Goal: Task Accomplishment & Management: Use online tool/utility

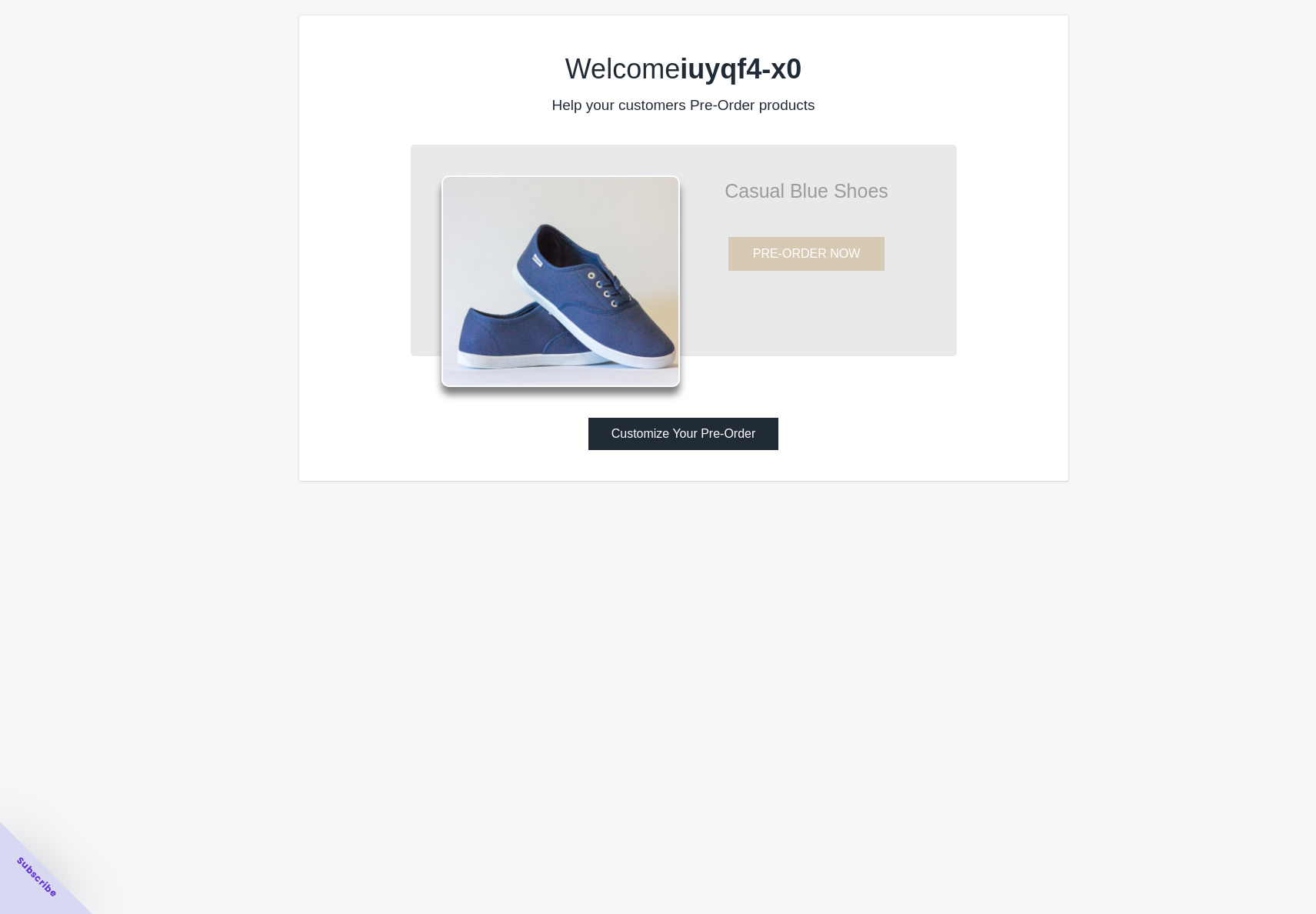
click at [709, 425] on button "Customize Your Pre-Order" at bounding box center [684, 434] width 191 height 32
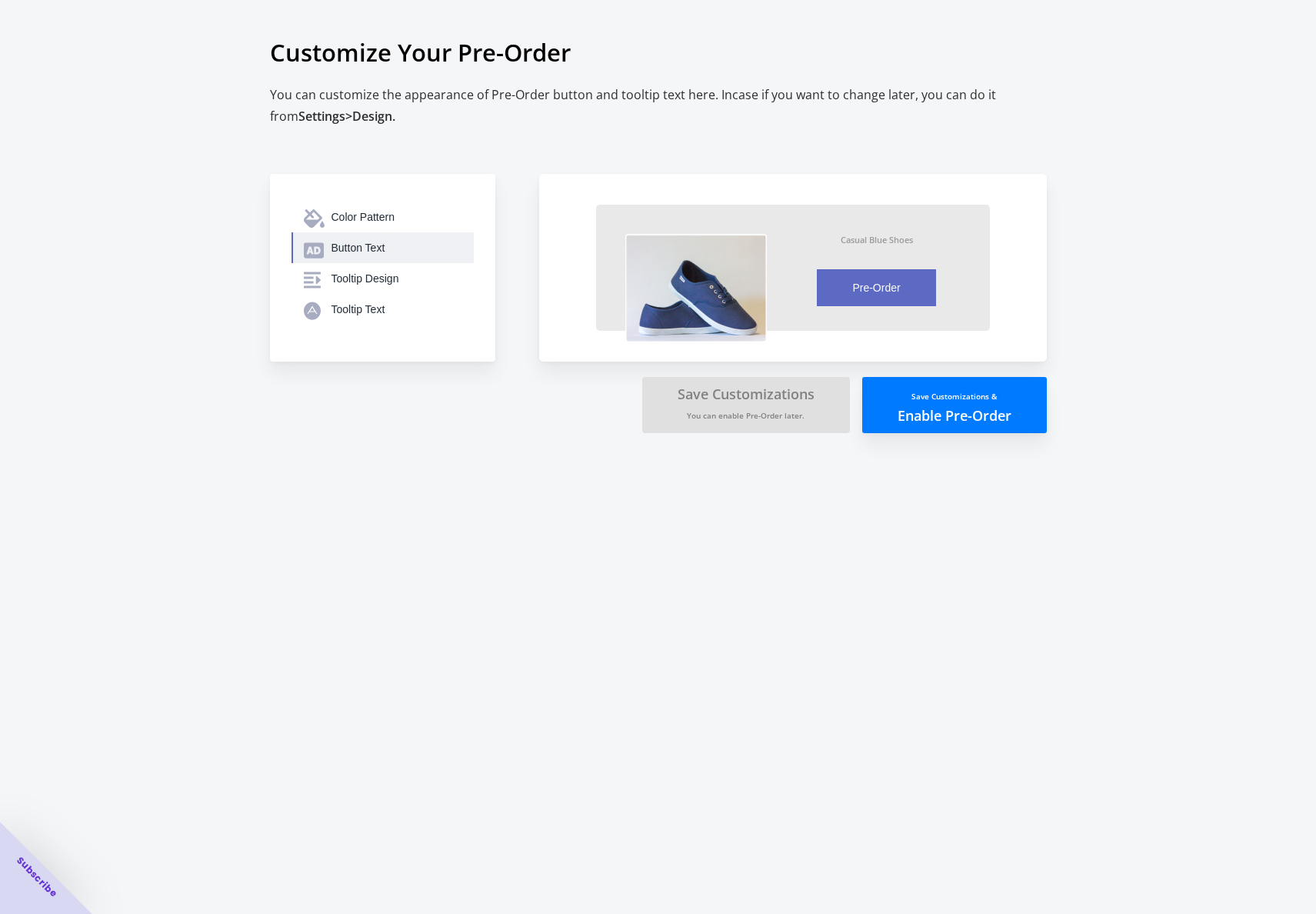
click at [347, 250] on div "Button Text" at bounding box center [396, 248] width 130 height 15
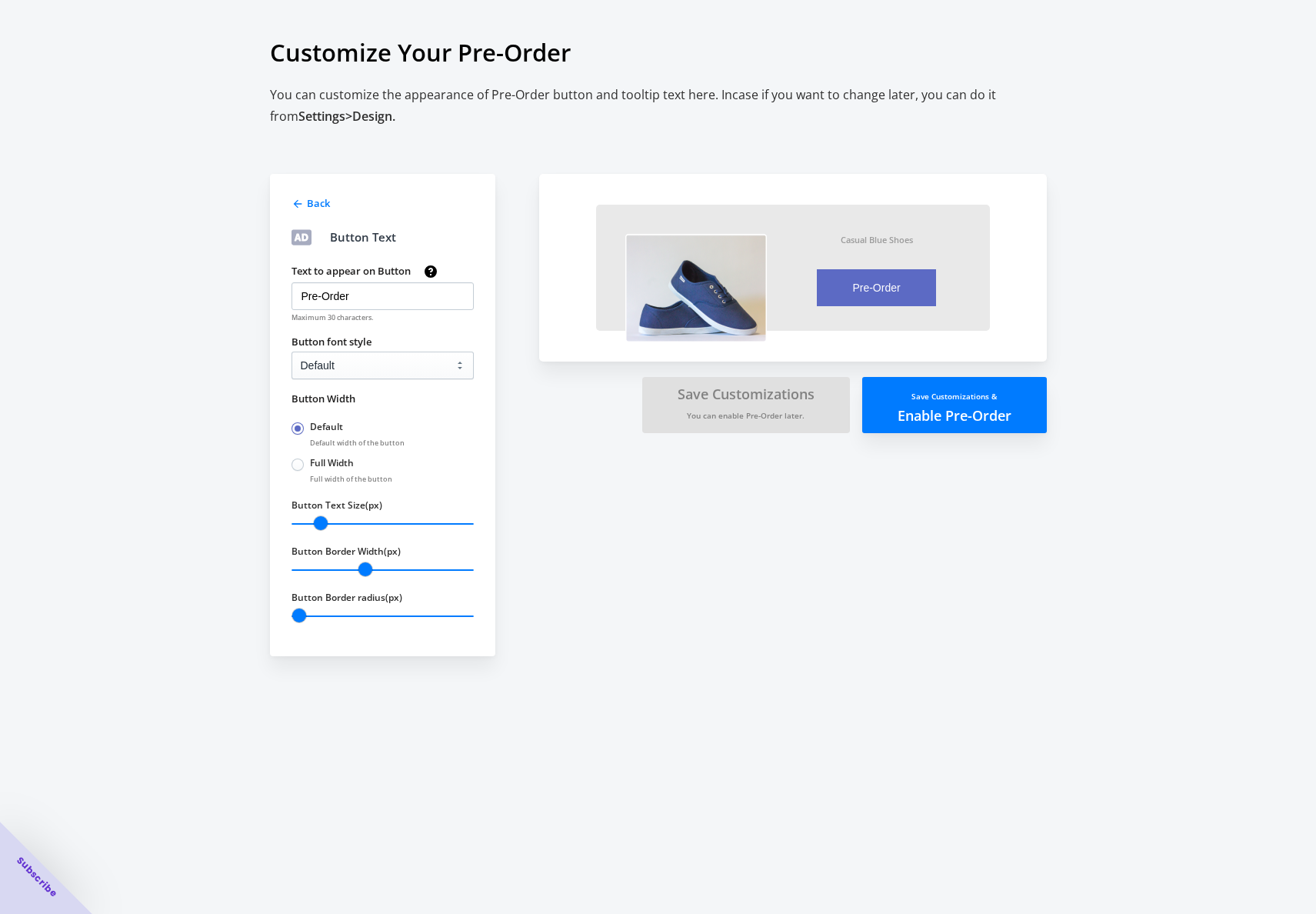
click at [318, 203] on span "Back" at bounding box center [318, 203] width 23 height 14
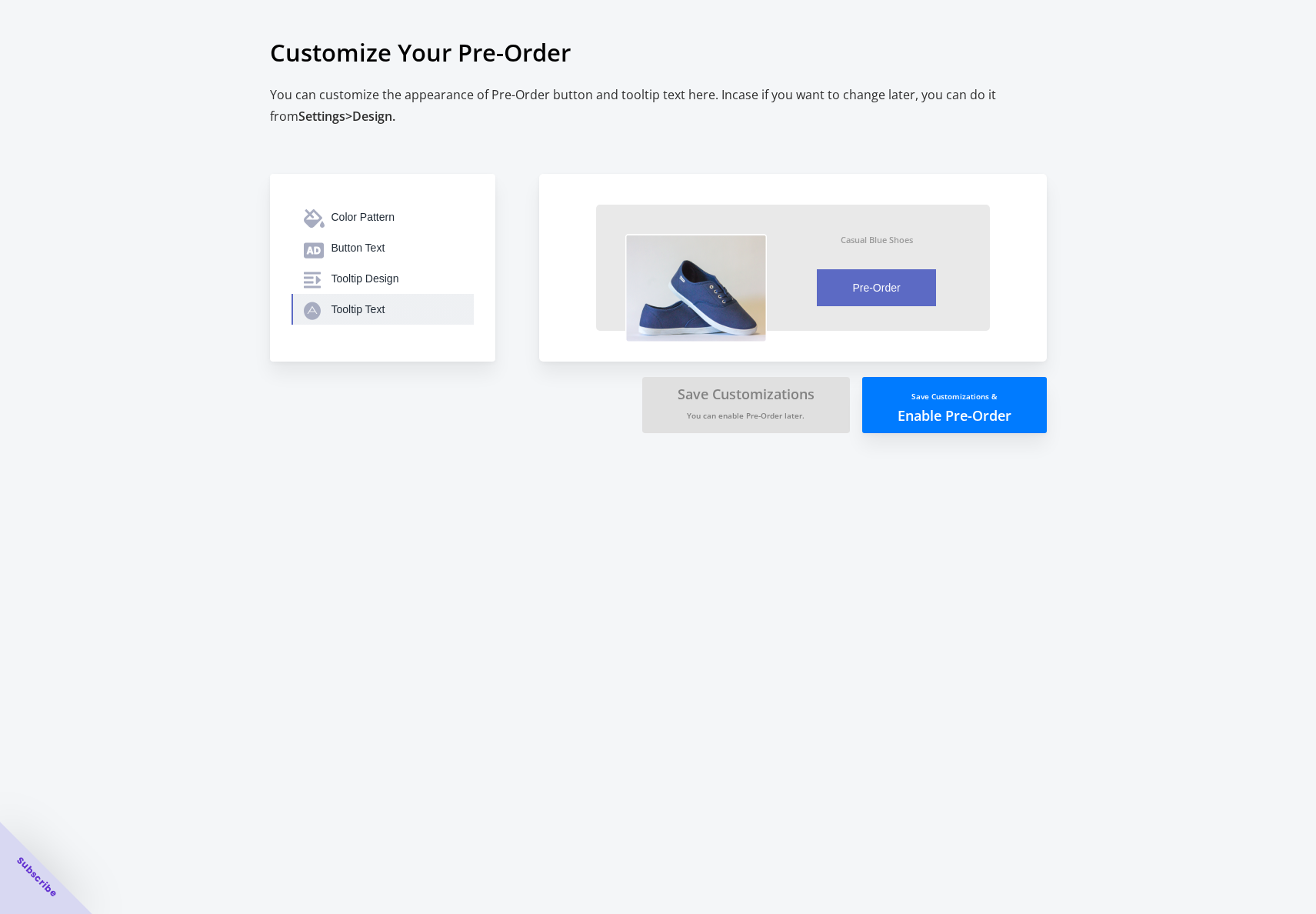
click at [339, 313] on div "Tooltip Text" at bounding box center [396, 309] width 130 height 15
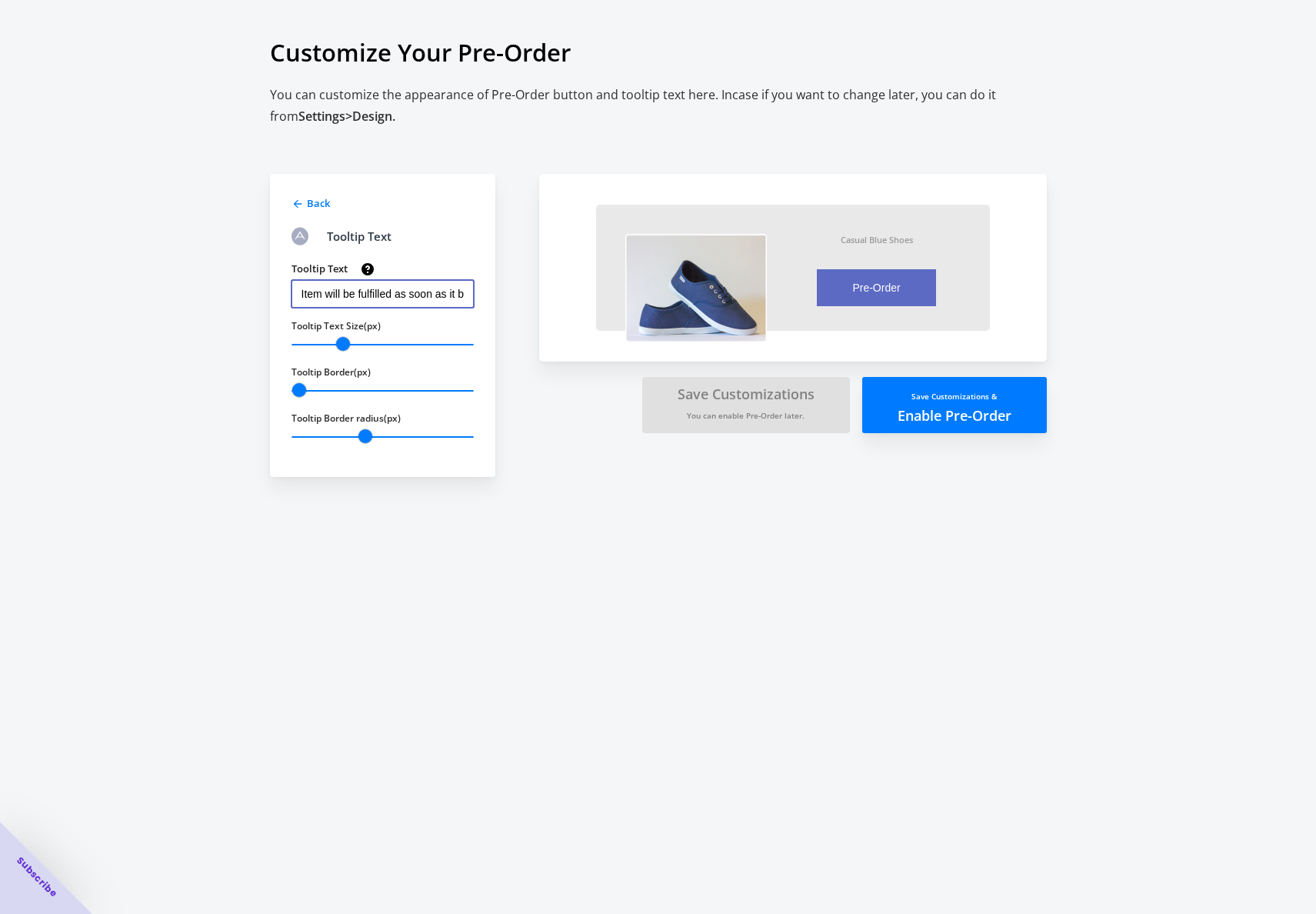
click at [395, 289] on input "Item will be fulfilled as soon as it becomes available" at bounding box center [382, 294] width 182 height 28
click at [303, 201] on icon at bounding box center [297, 204] width 12 height 12
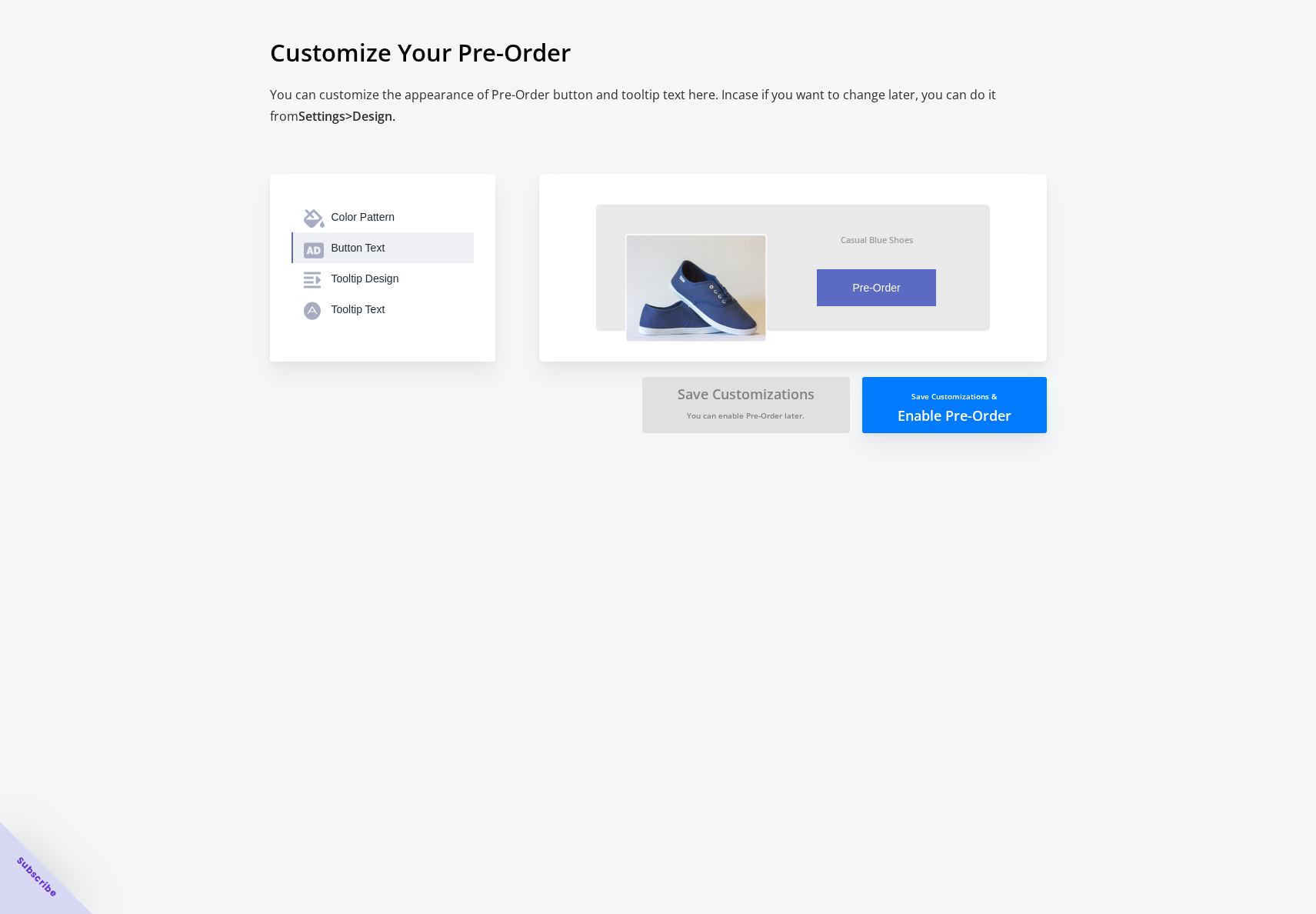
click at [335, 236] on button "Button Text" at bounding box center [382, 248] width 182 height 31
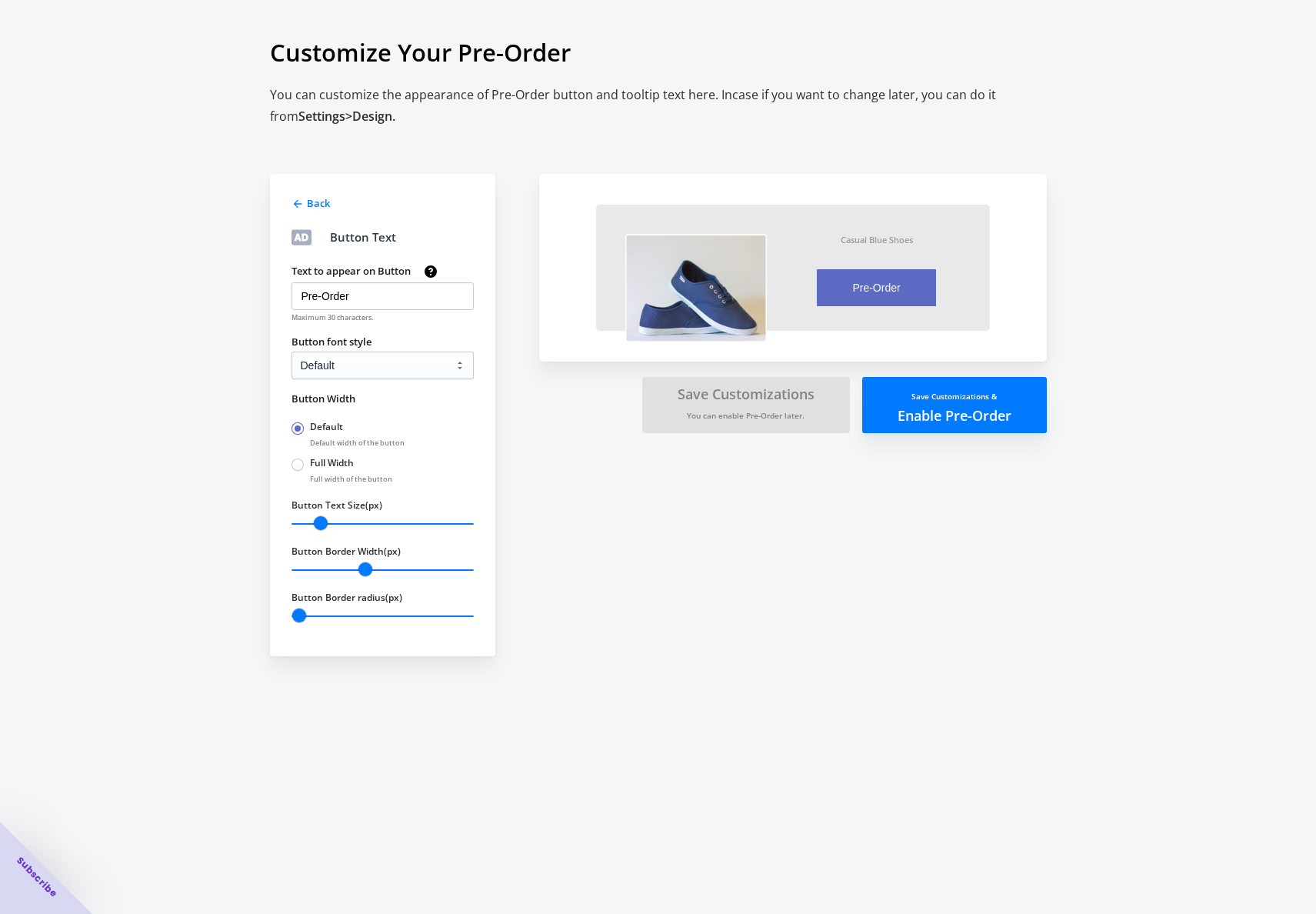
click at [284, 197] on div "Back Button Text Text to appear on Button Pre-Order Maximum 30 characters. Butt…" at bounding box center [382, 415] width 226 height 482
click at [307, 203] on span "Back" at bounding box center [318, 203] width 23 height 14
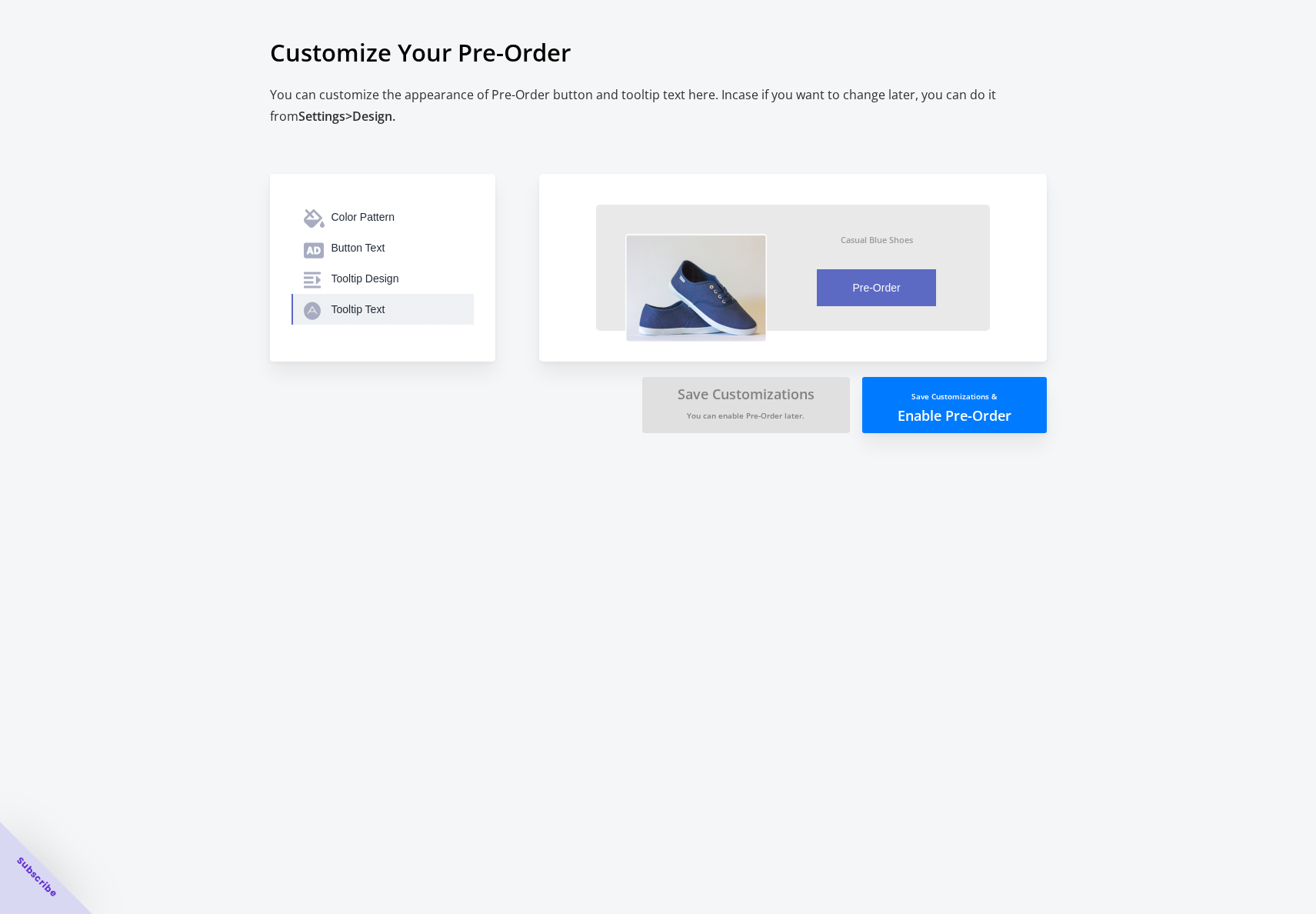
click at [320, 310] on icon "button" at bounding box center [313, 310] width 17 height 18
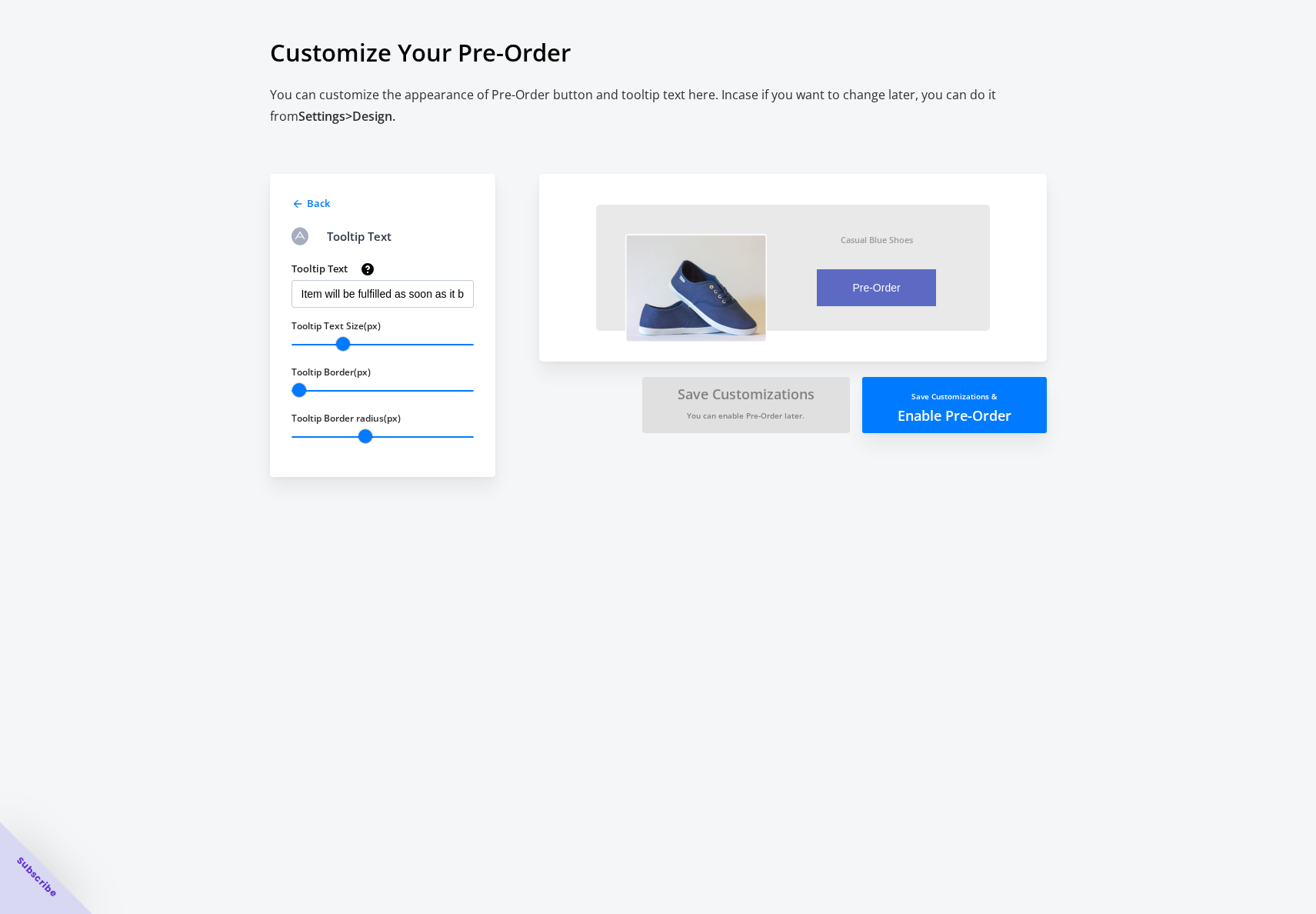
click at [294, 206] on icon at bounding box center [297, 204] width 12 height 12
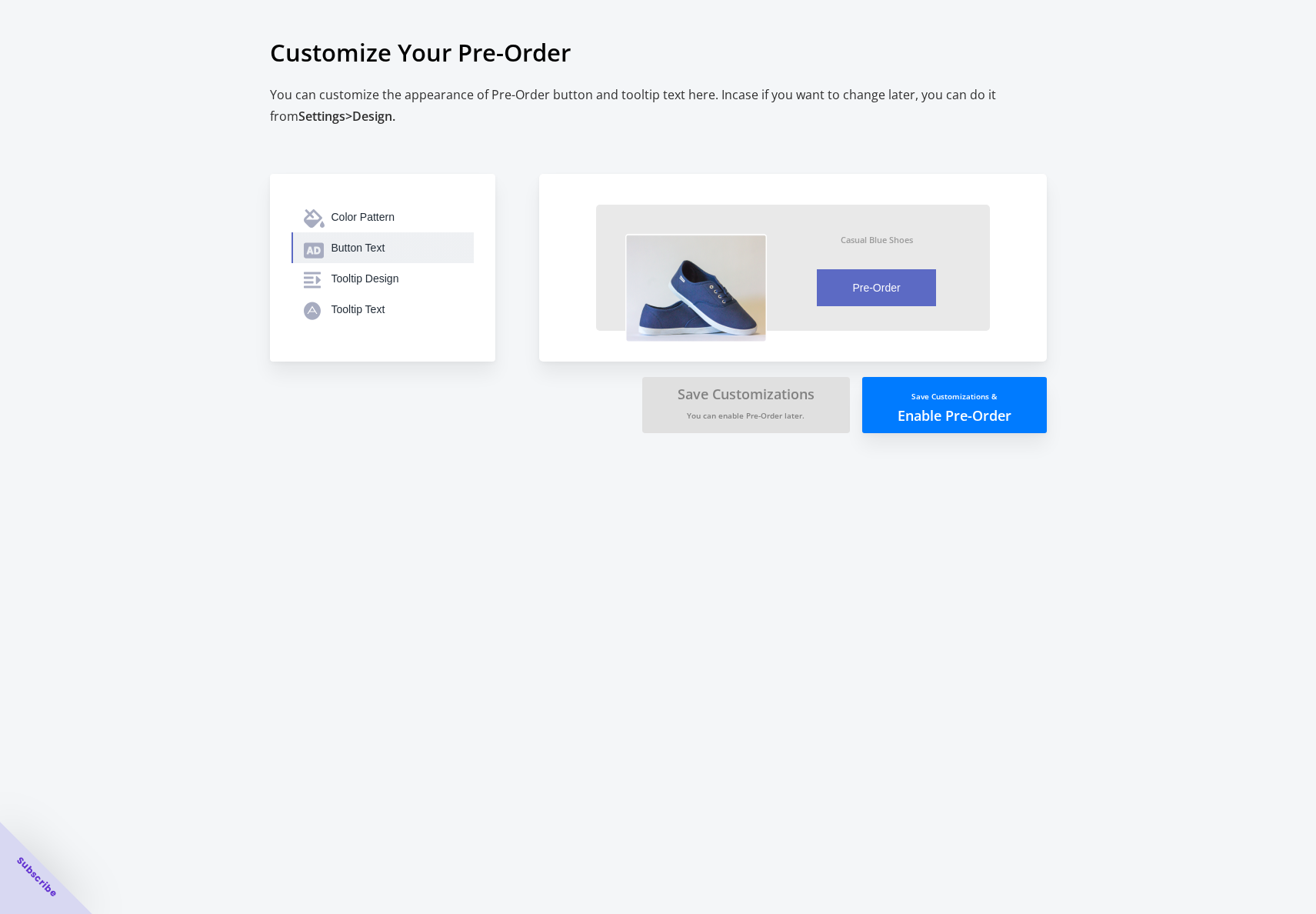
click at [417, 256] on button "Button Text" at bounding box center [382, 248] width 182 height 31
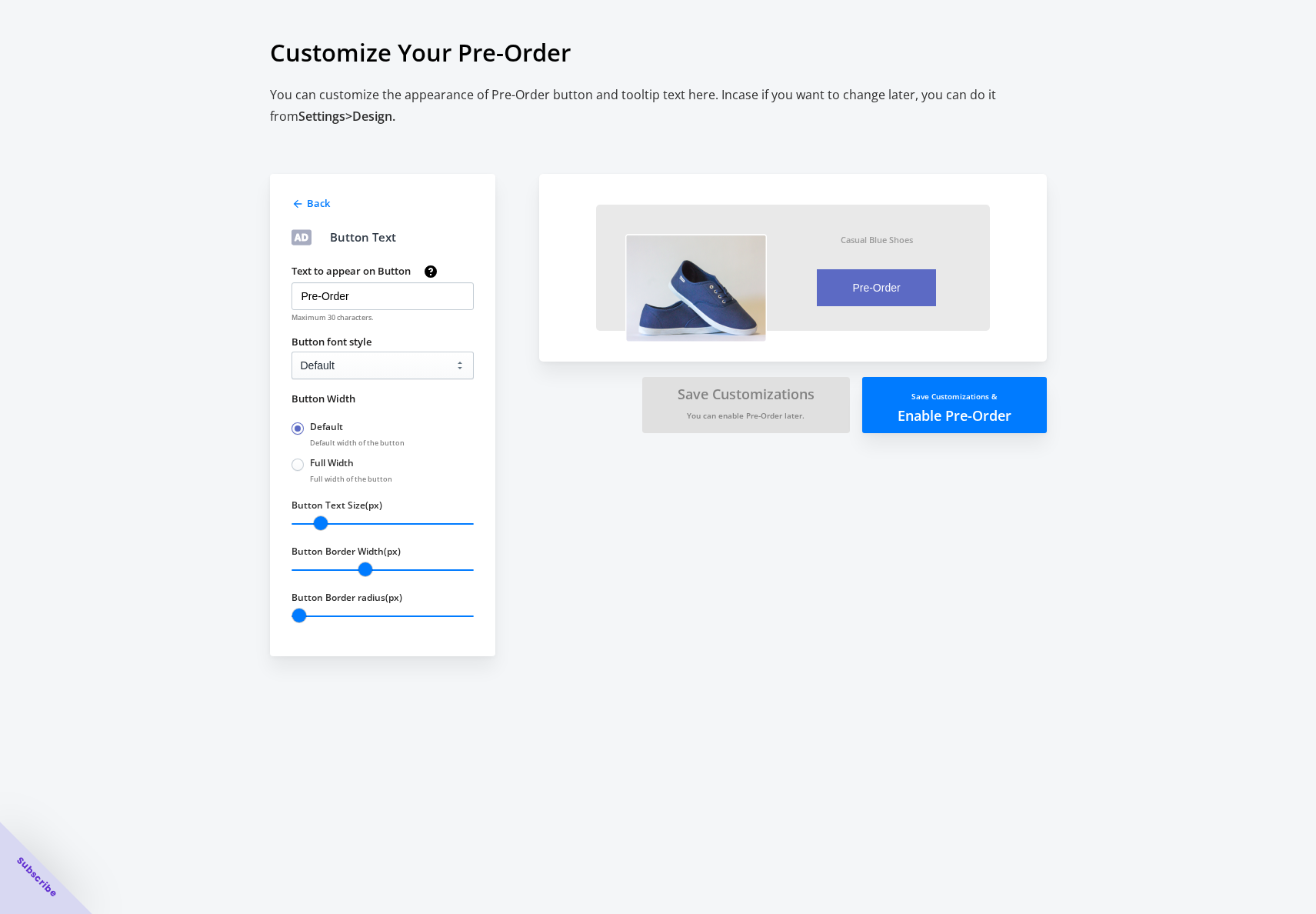
click at [334, 193] on div "Back" at bounding box center [382, 202] width 186 height 19
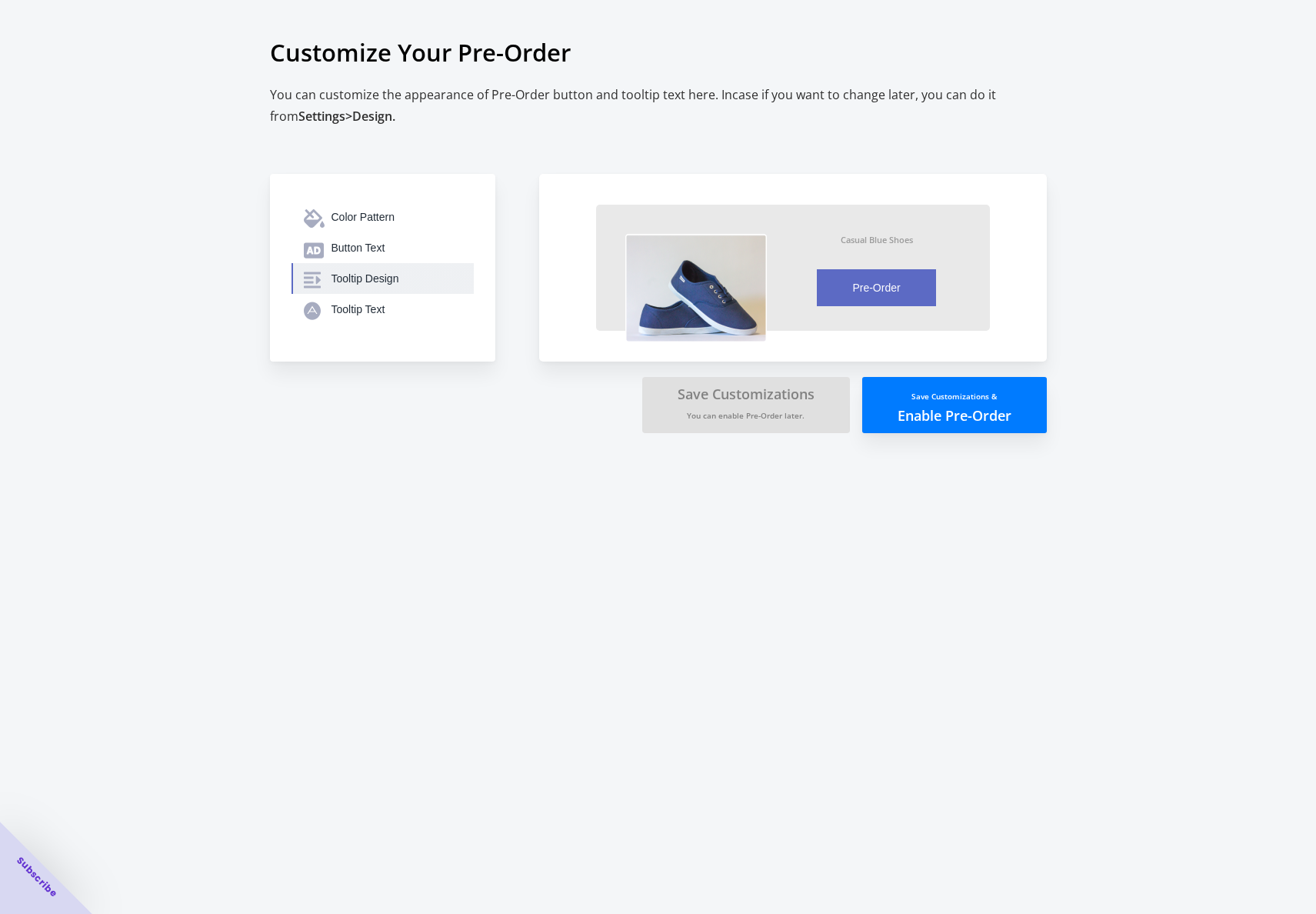
click at [364, 285] on div "Tooltip Design" at bounding box center [396, 279] width 130 height 15
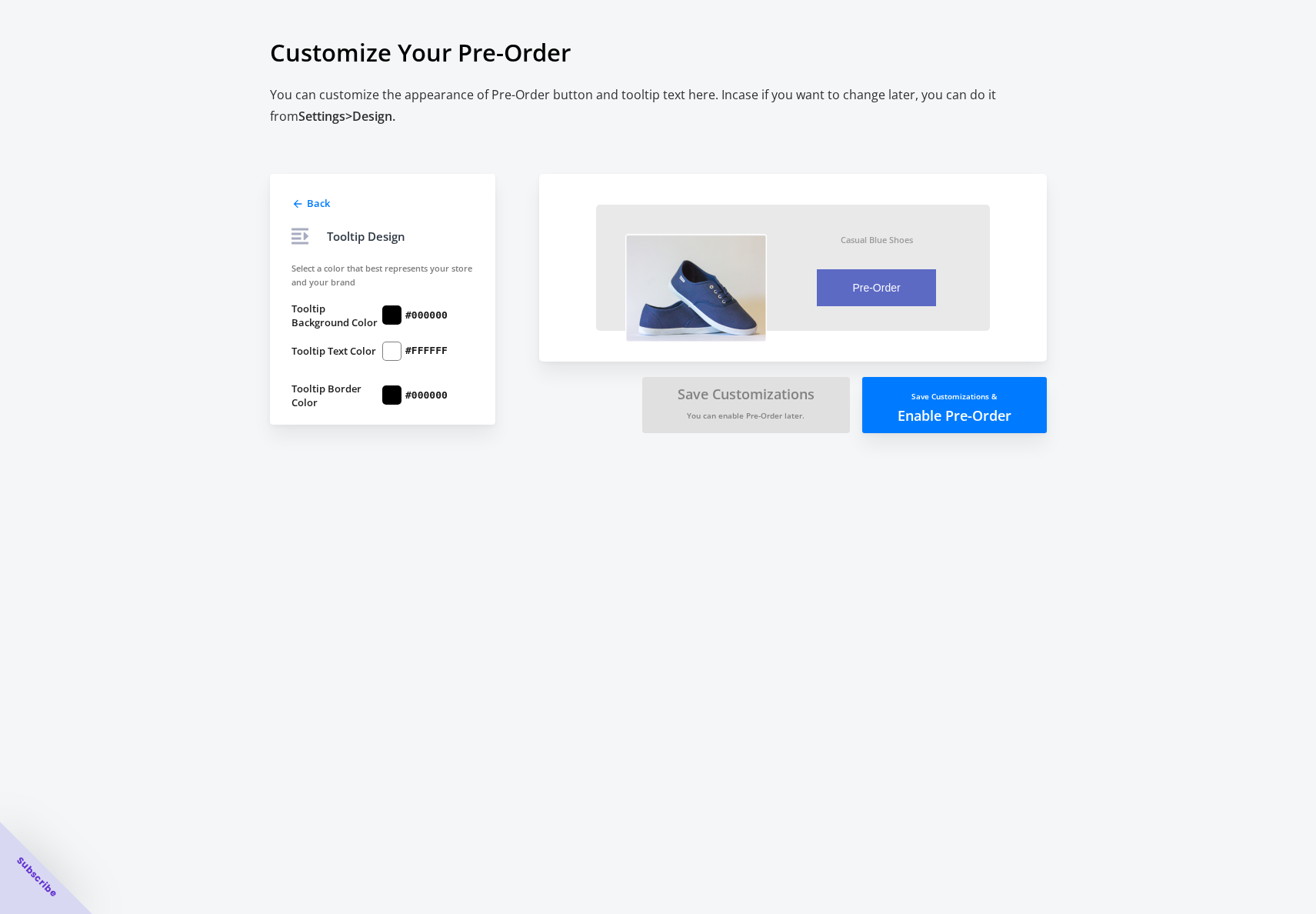
click at [312, 196] on span "Back" at bounding box center [318, 203] width 23 height 14
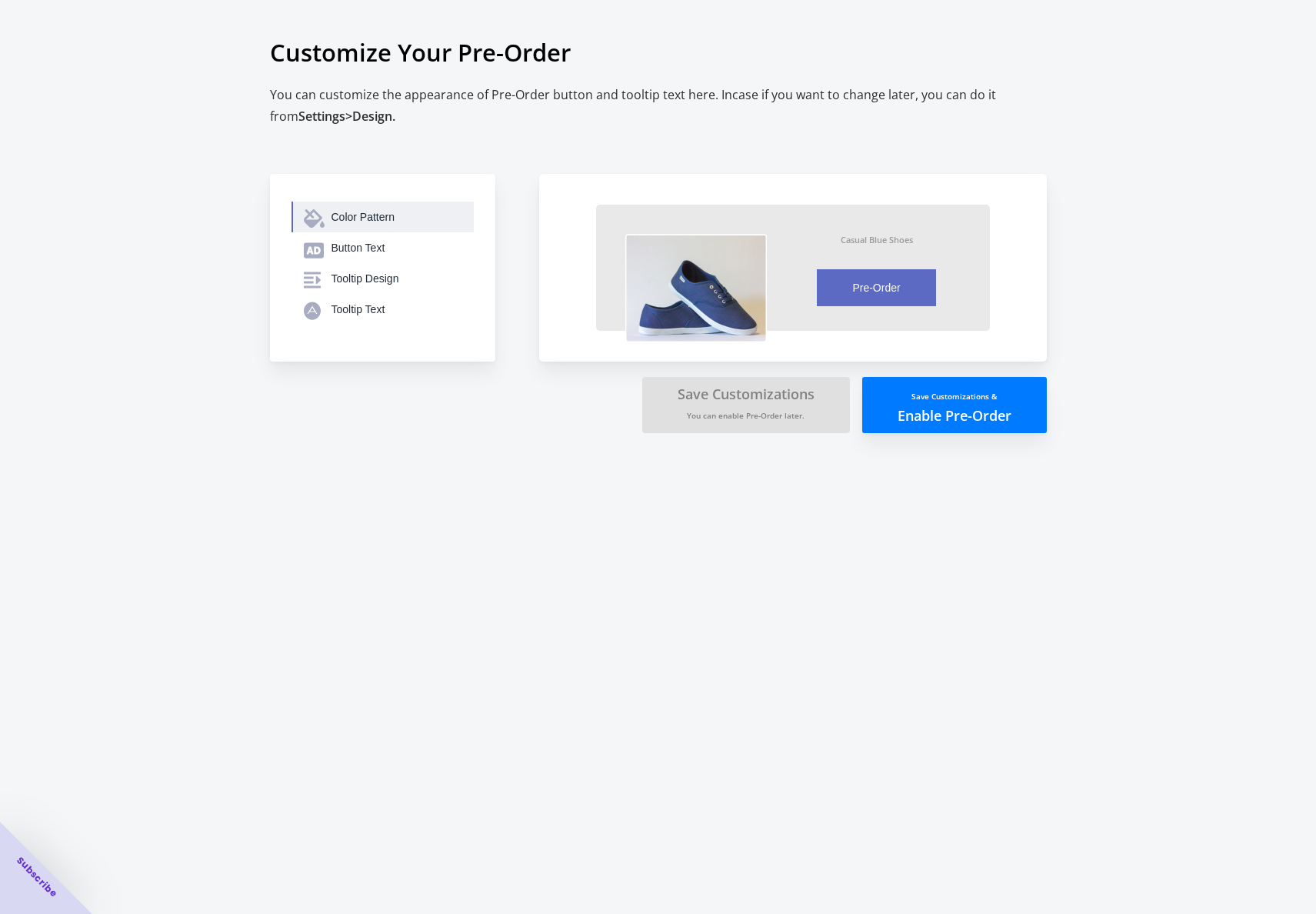
click at [318, 216] on icon "button" at bounding box center [314, 219] width 20 height 19
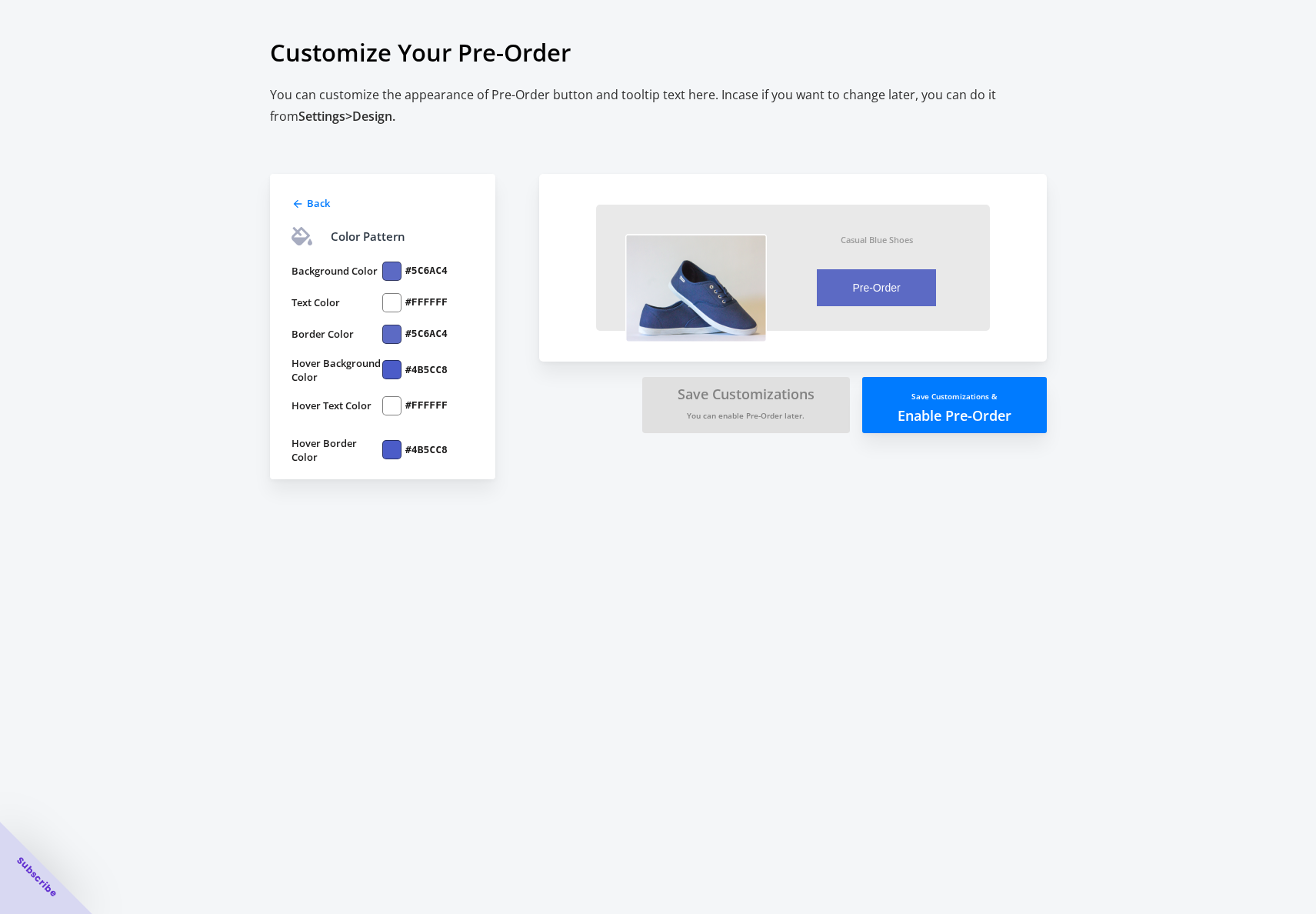
click at [979, 425] on button "Save Customizations & Enable Pre-Order" at bounding box center [954, 405] width 185 height 56
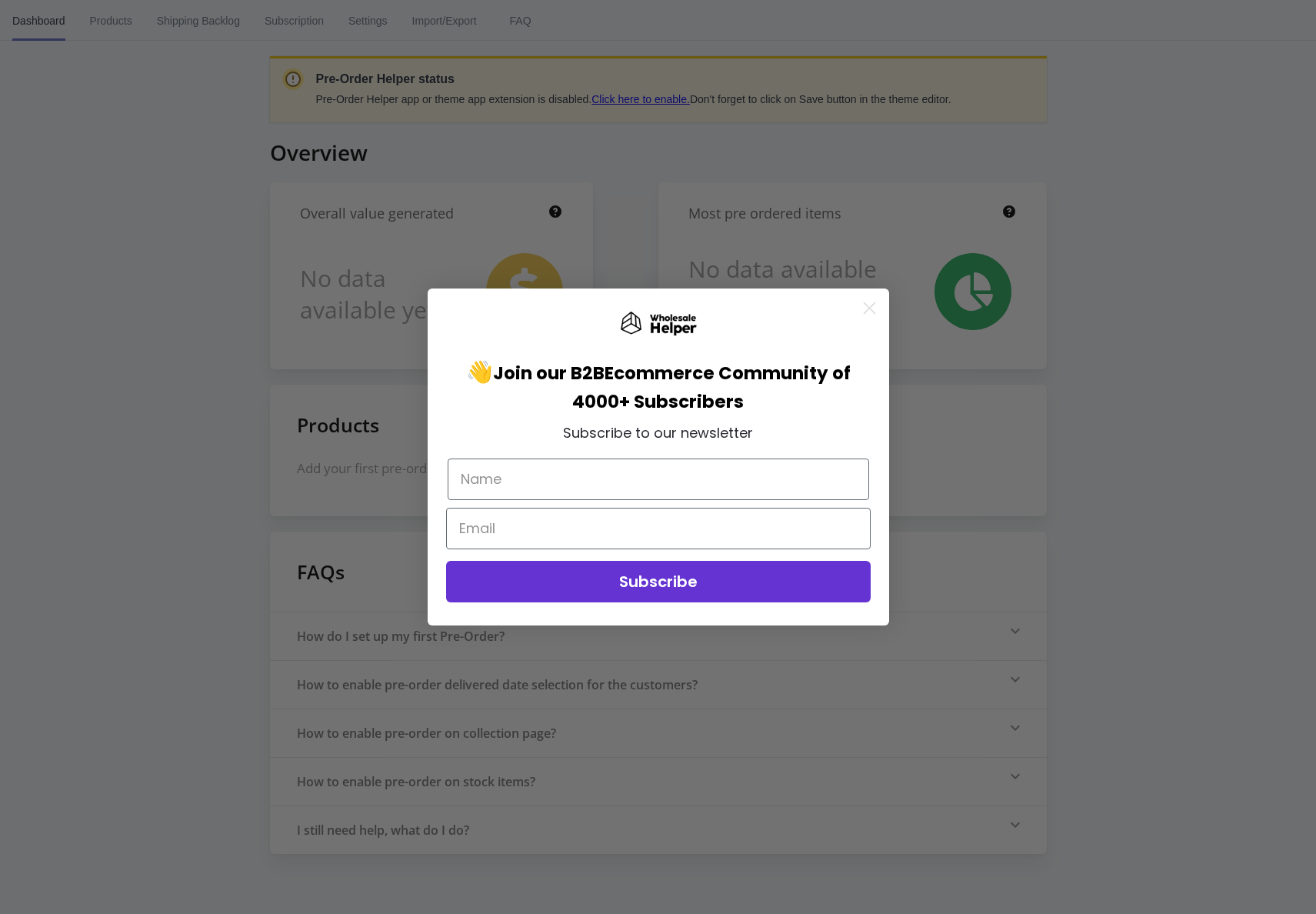
click at [865, 303] on circle "Close dialog" at bounding box center [869, 308] width 26 height 26
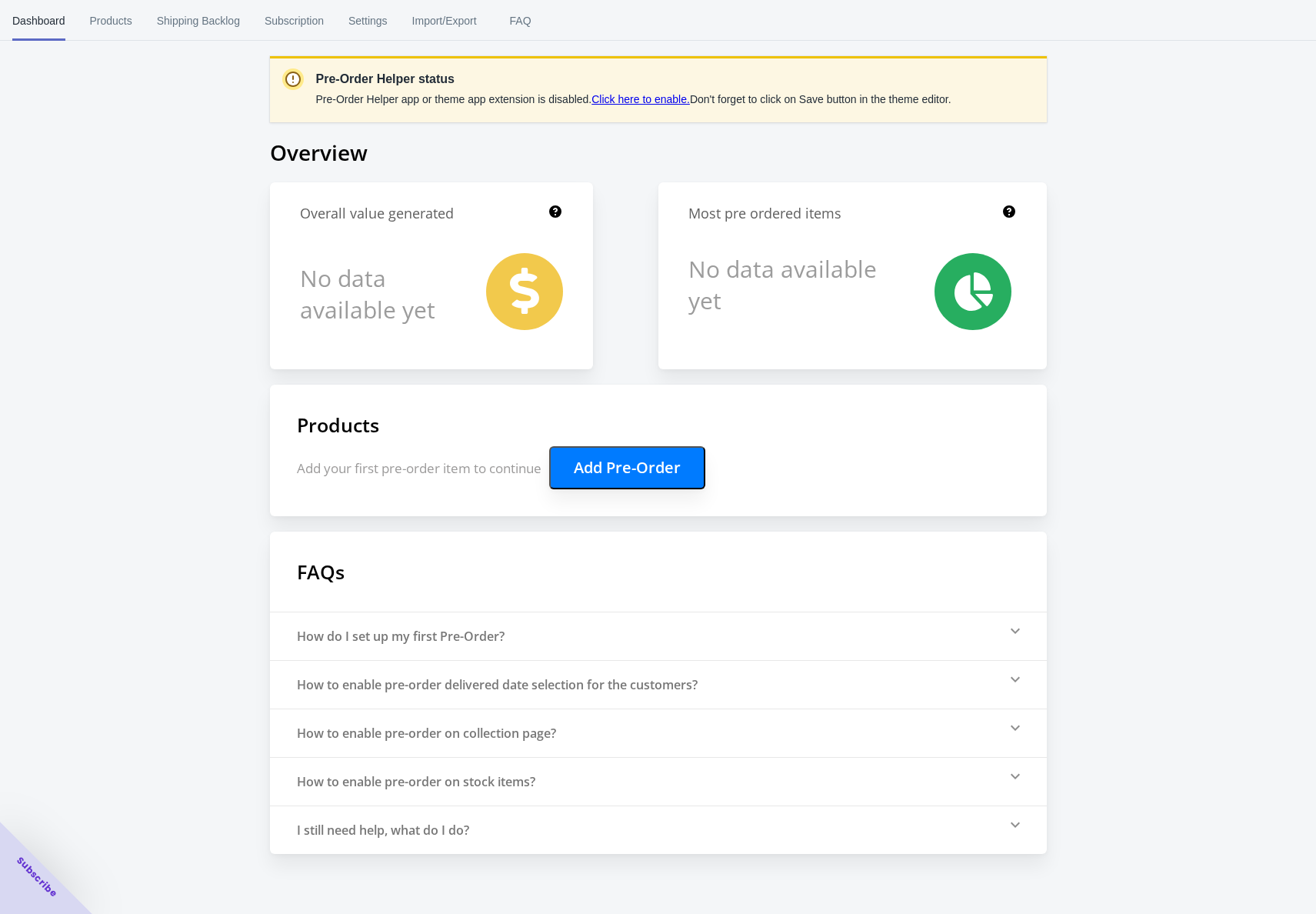
click at [641, 470] on button "Add Pre-Order" at bounding box center [627, 468] width 156 height 43
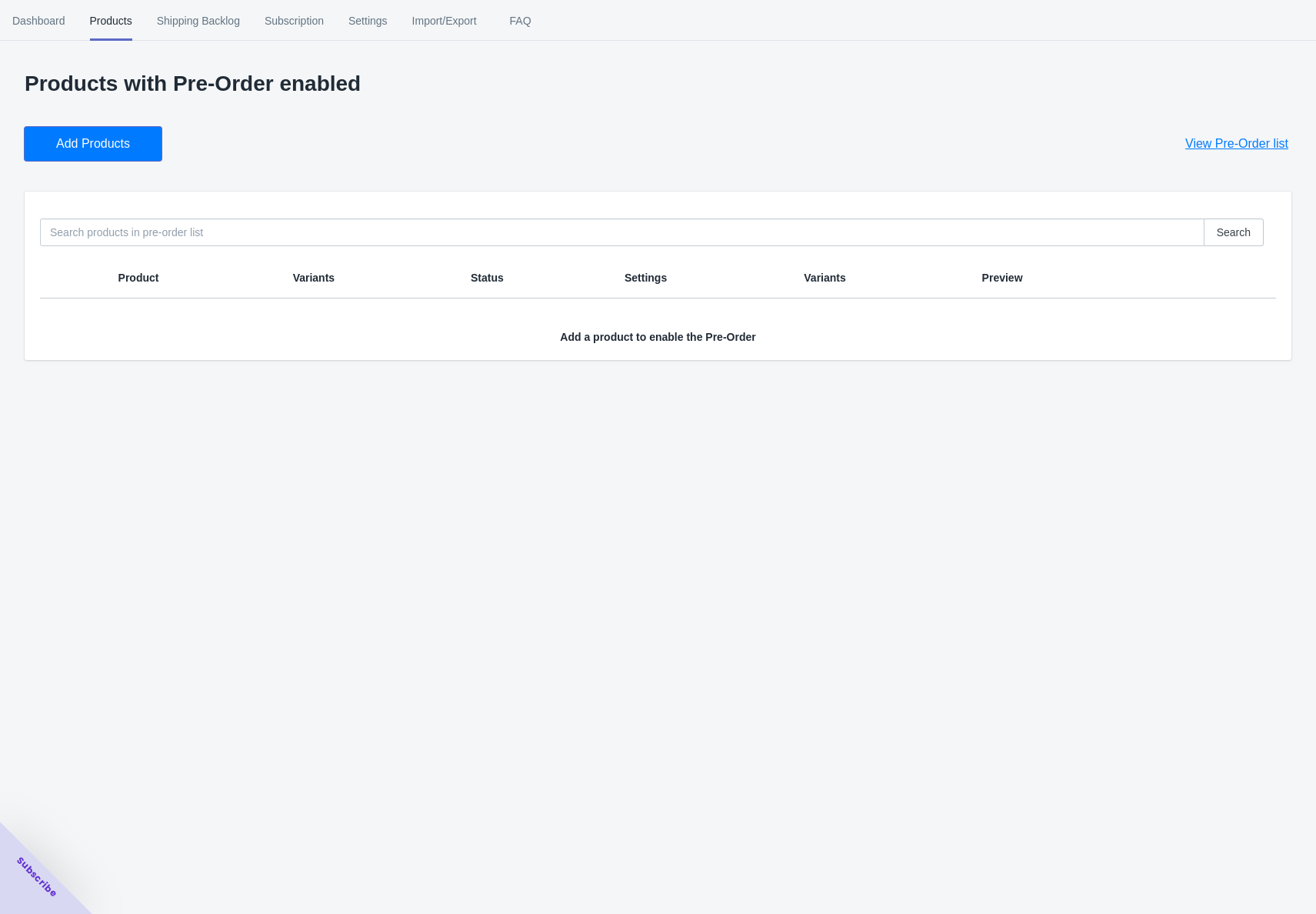
click at [89, 143] on span "Add Products" at bounding box center [93, 144] width 74 height 15
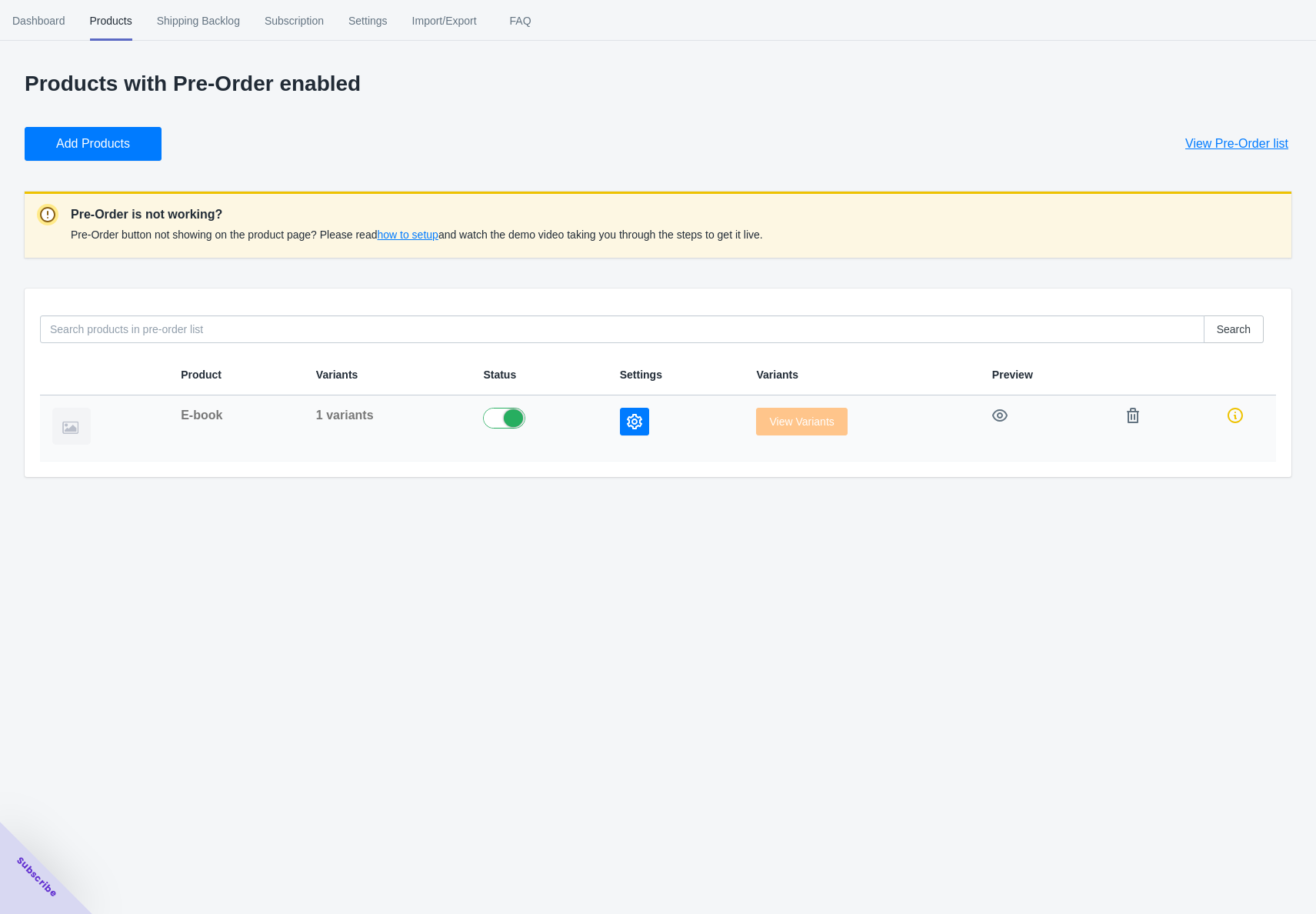
click at [638, 423] on button "button" at bounding box center [635, 422] width 29 height 28
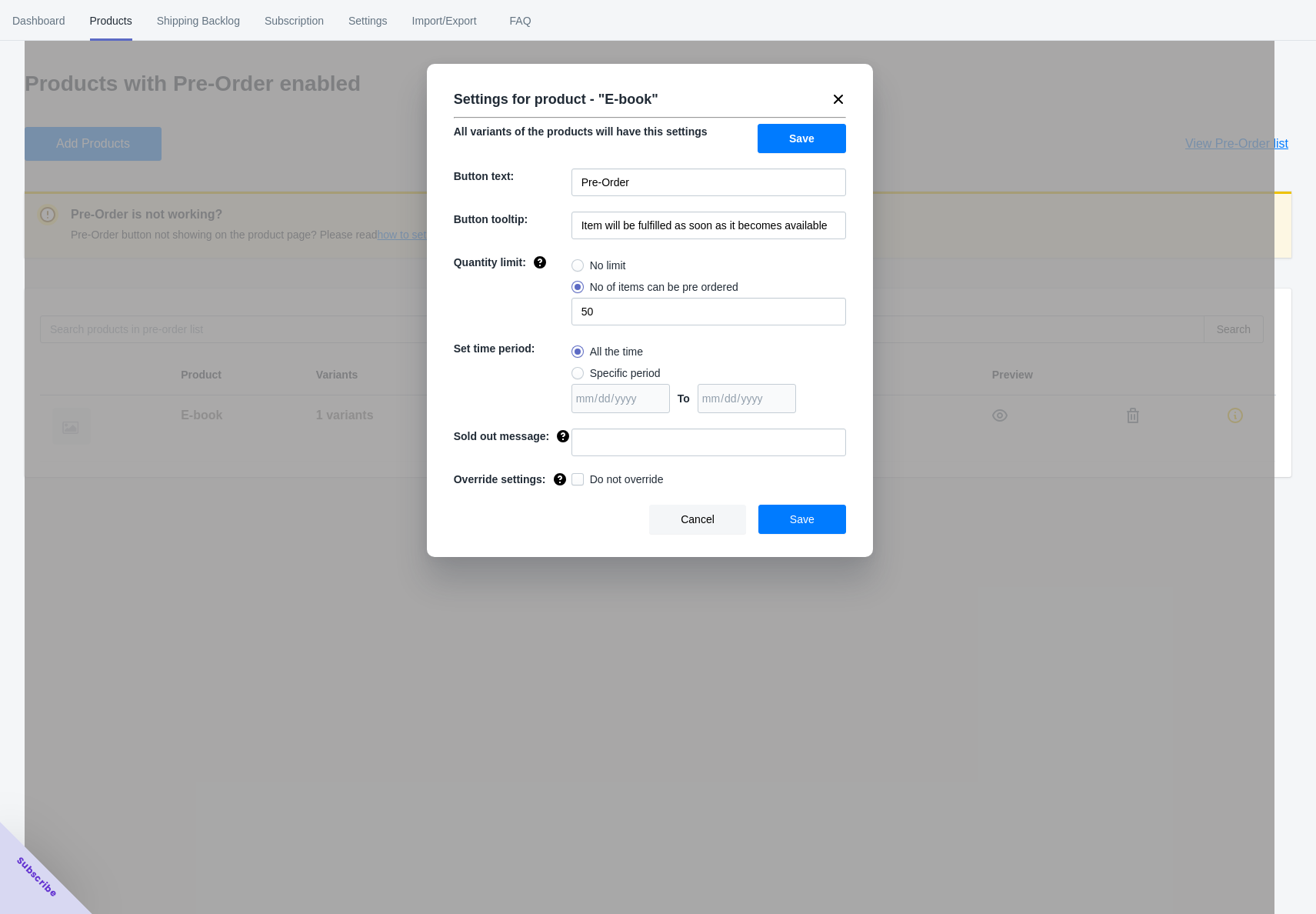
click at [576, 370] on span at bounding box center [578, 373] width 12 height 12
click at [576, 370] on input "Specific period" at bounding box center [576, 369] width 1 height 1
radio input "true"
click at [665, 398] on input "date" at bounding box center [621, 399] width 99 height 29
type input "2025-08-30"
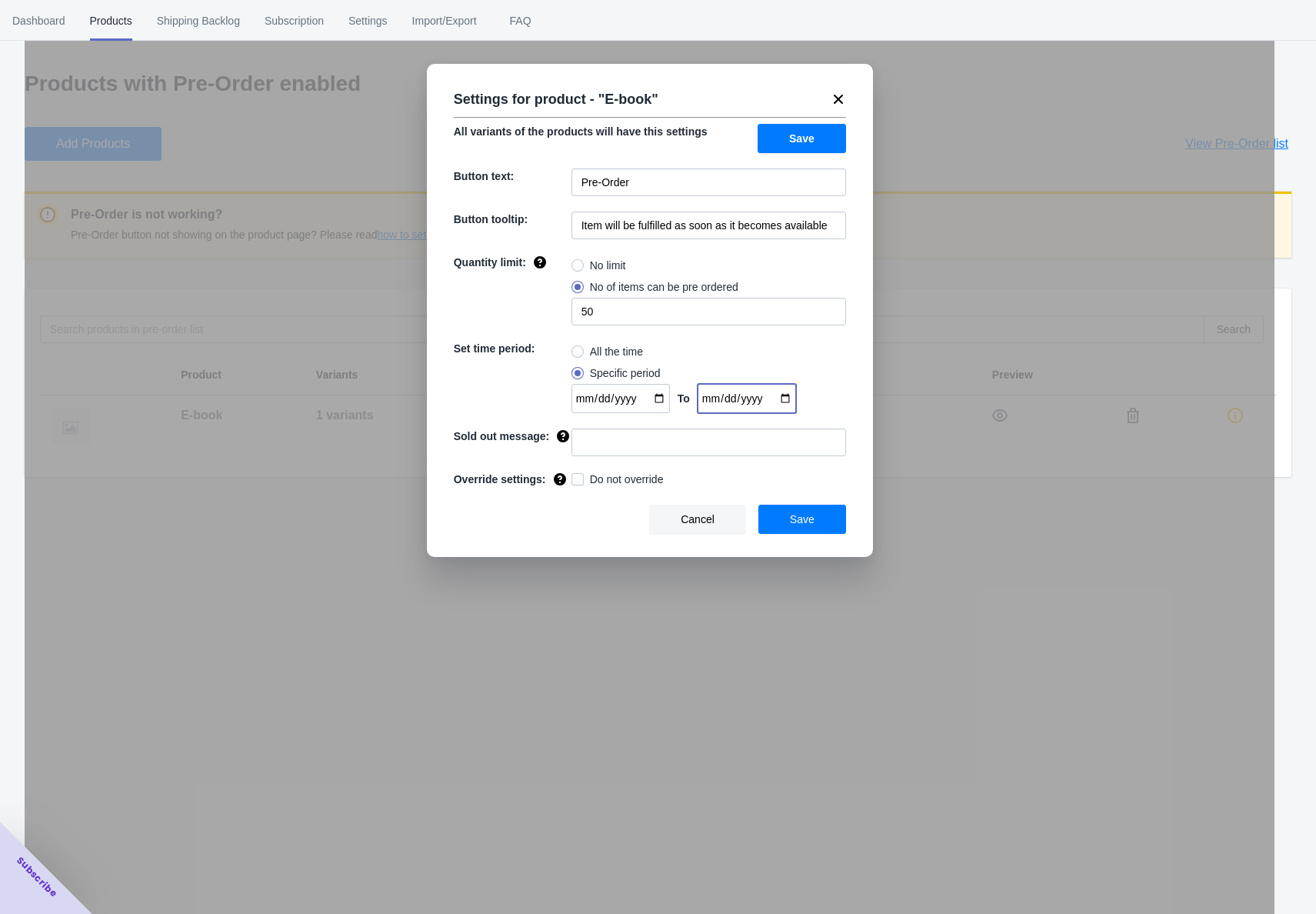
click at [786, 400] on input "date" at bounding box center [747, 399] width 99 height 29
type input "2025-09-27"
click at [583, 451] on input at bounding box center [709, 442] width 274 height 28
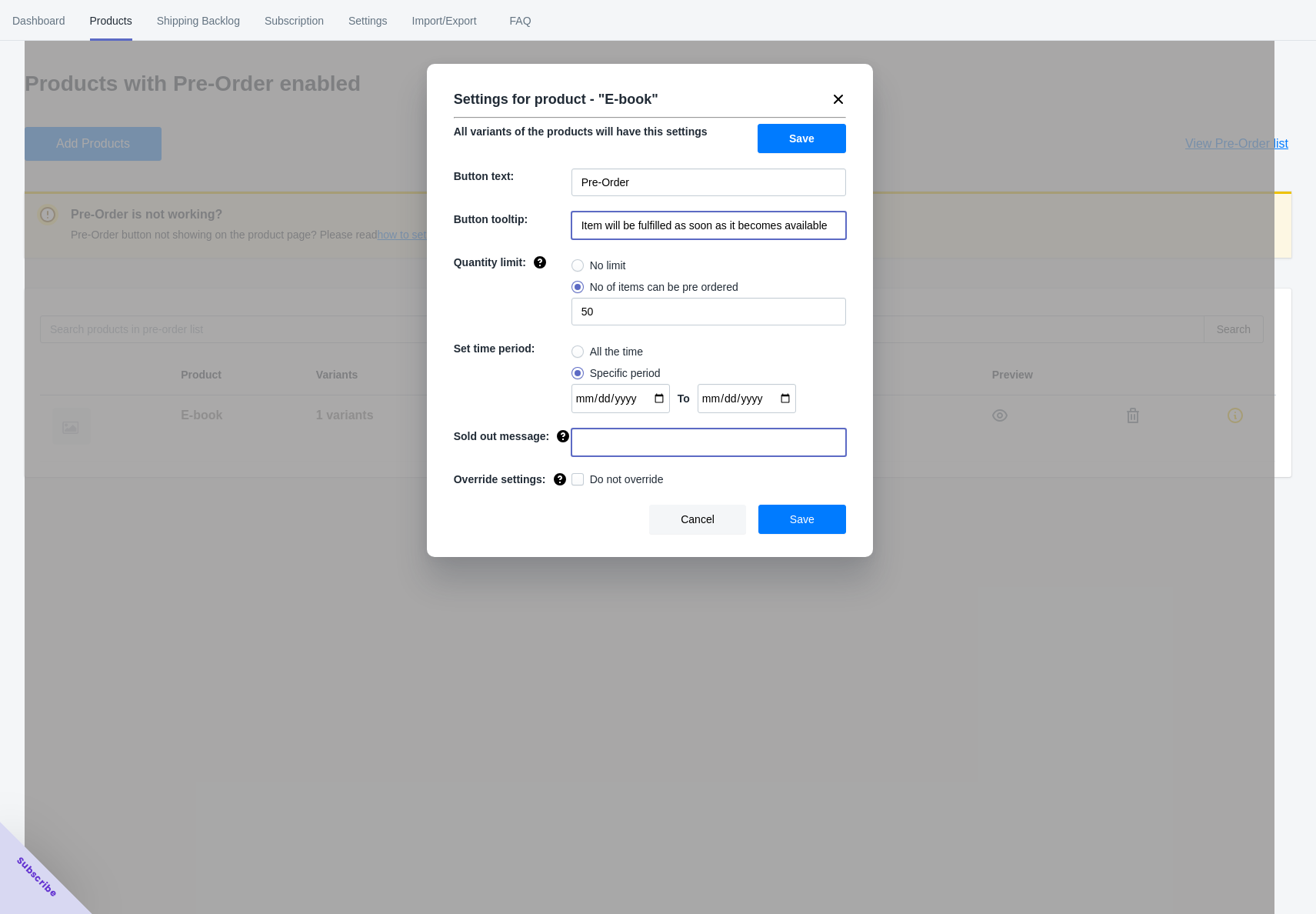
click at [624, 216] on input "Item will be fulfilled as soon as it becomes available" at bounding box center [709, 225] width 274 height 28
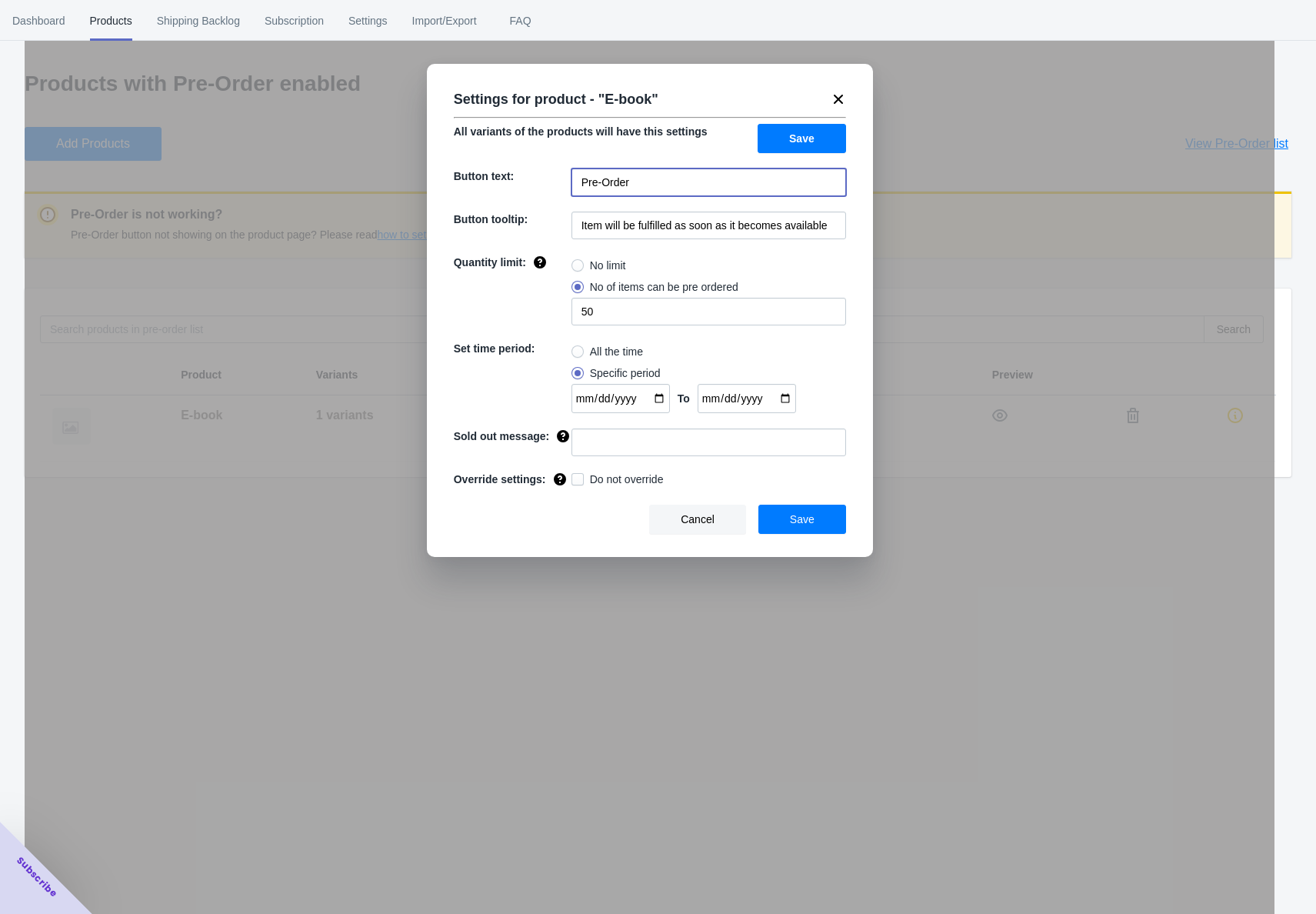
click at [606, 182] on input "Pre-Order" at bounding box center [709, 182] width 274 height 28
click at [581, 264] on span at bounding box center [578, 265] width 12 height 12
click at [576, 262] on input "No limit" at bounding box center [576, 262] width 1 height 1
radio input "true"
click at [599, 222] on input "Item will be fulfilled as soon as it becomes available" at bounding box center [709, 225] width 274 height 28
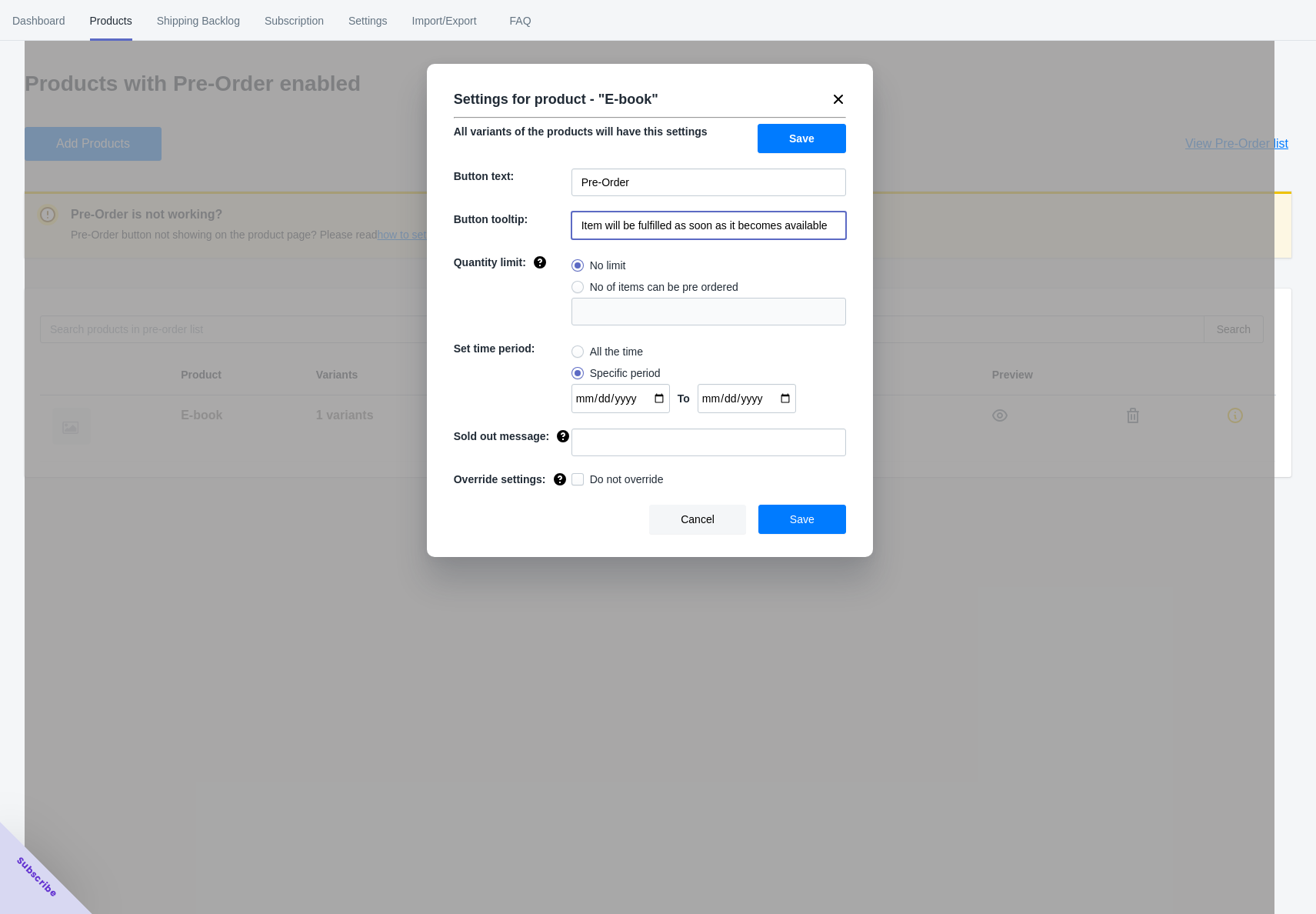
click at [597, 224] on input "Item will be fulfilled as soon as it becomes available" at bounding box center [709, 225] width 274 height 28
type input "U"
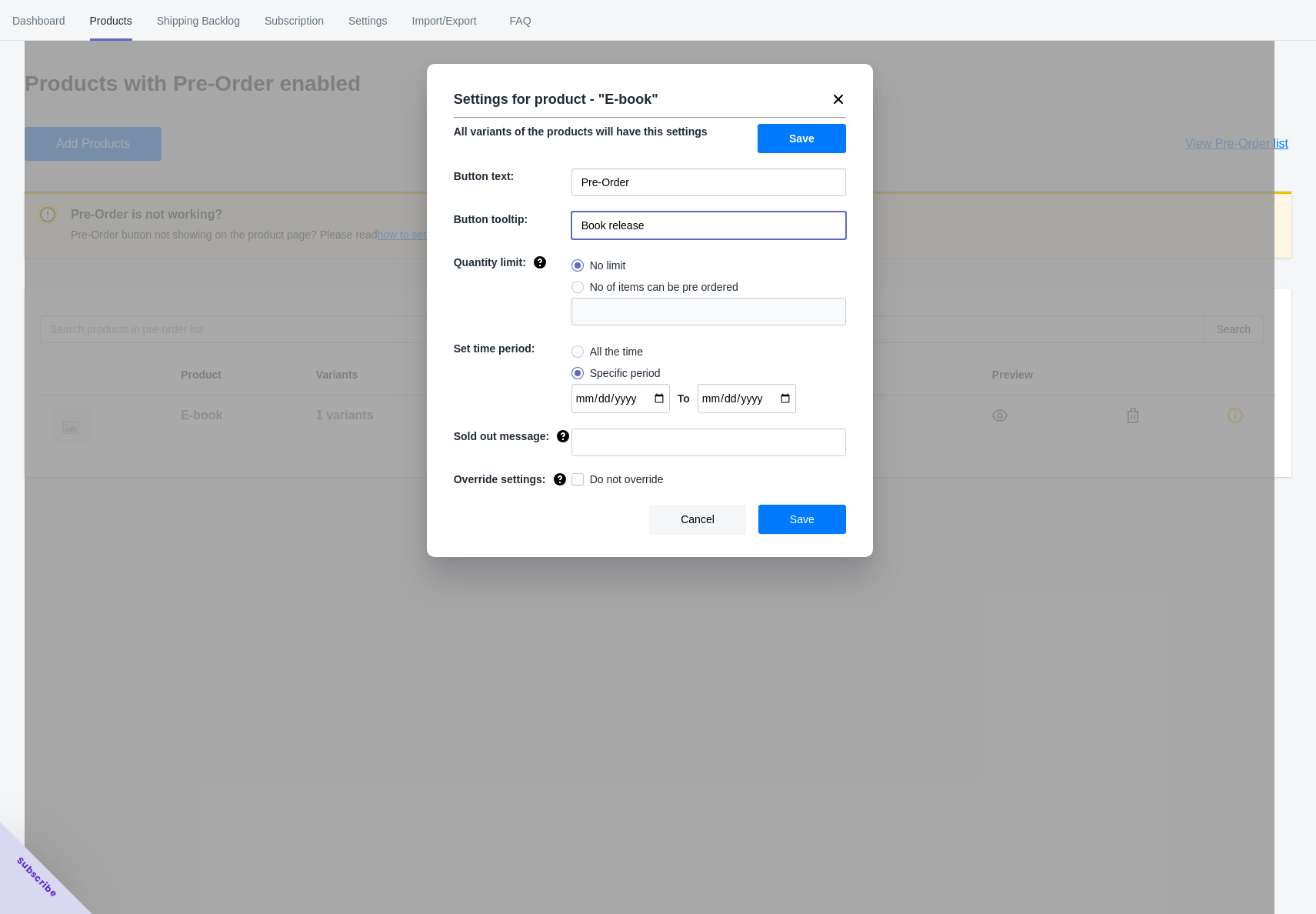
type input "Book"
type input "You'll receive your book after it's released on Sept 30"
click at [807, 526] on span "Save" at bounding box center [802, 519] width 25 height 12
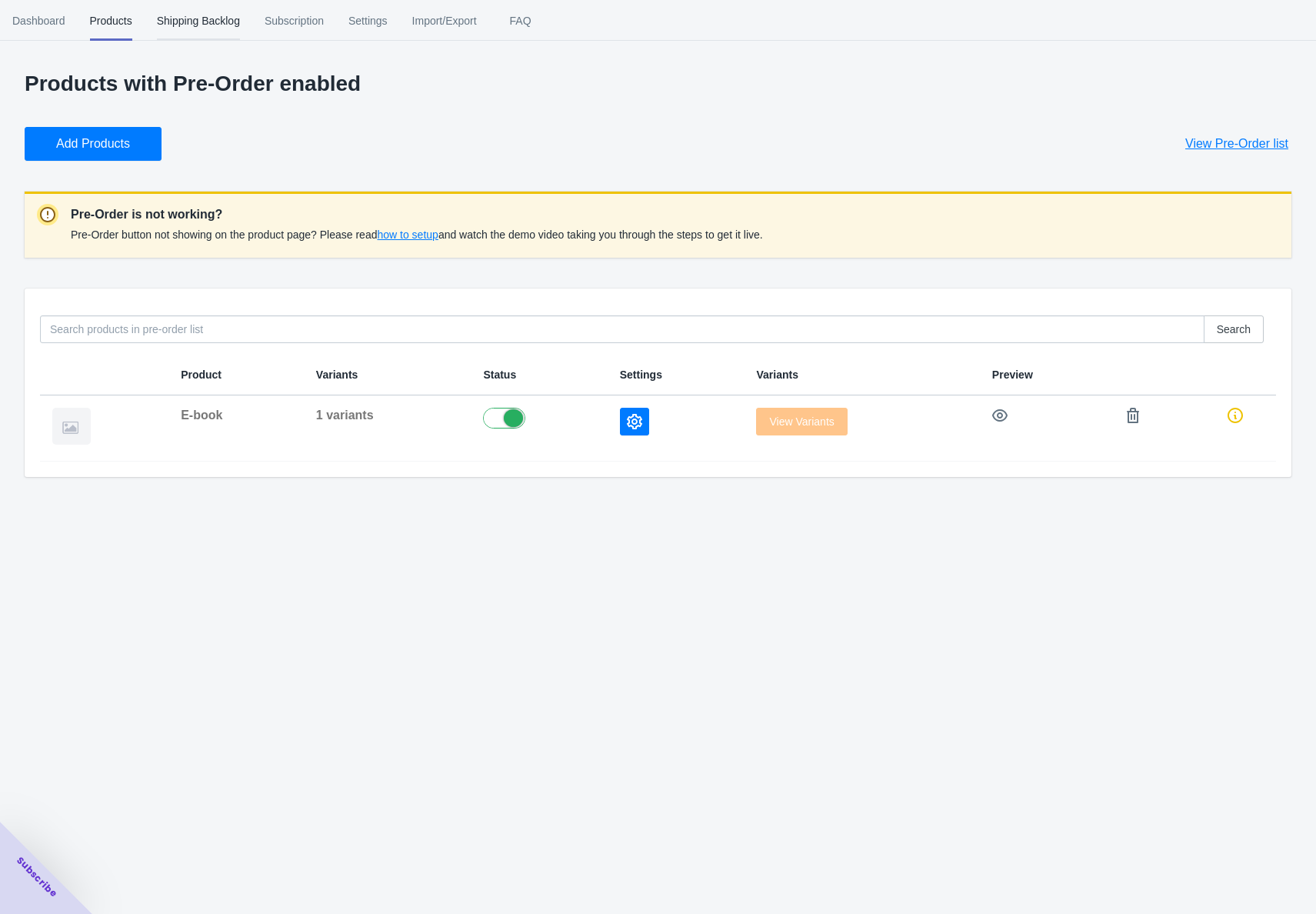
click at [194, 23] on span "Shipping Backlog" at bounding box center [198, 20] width 83 height 40
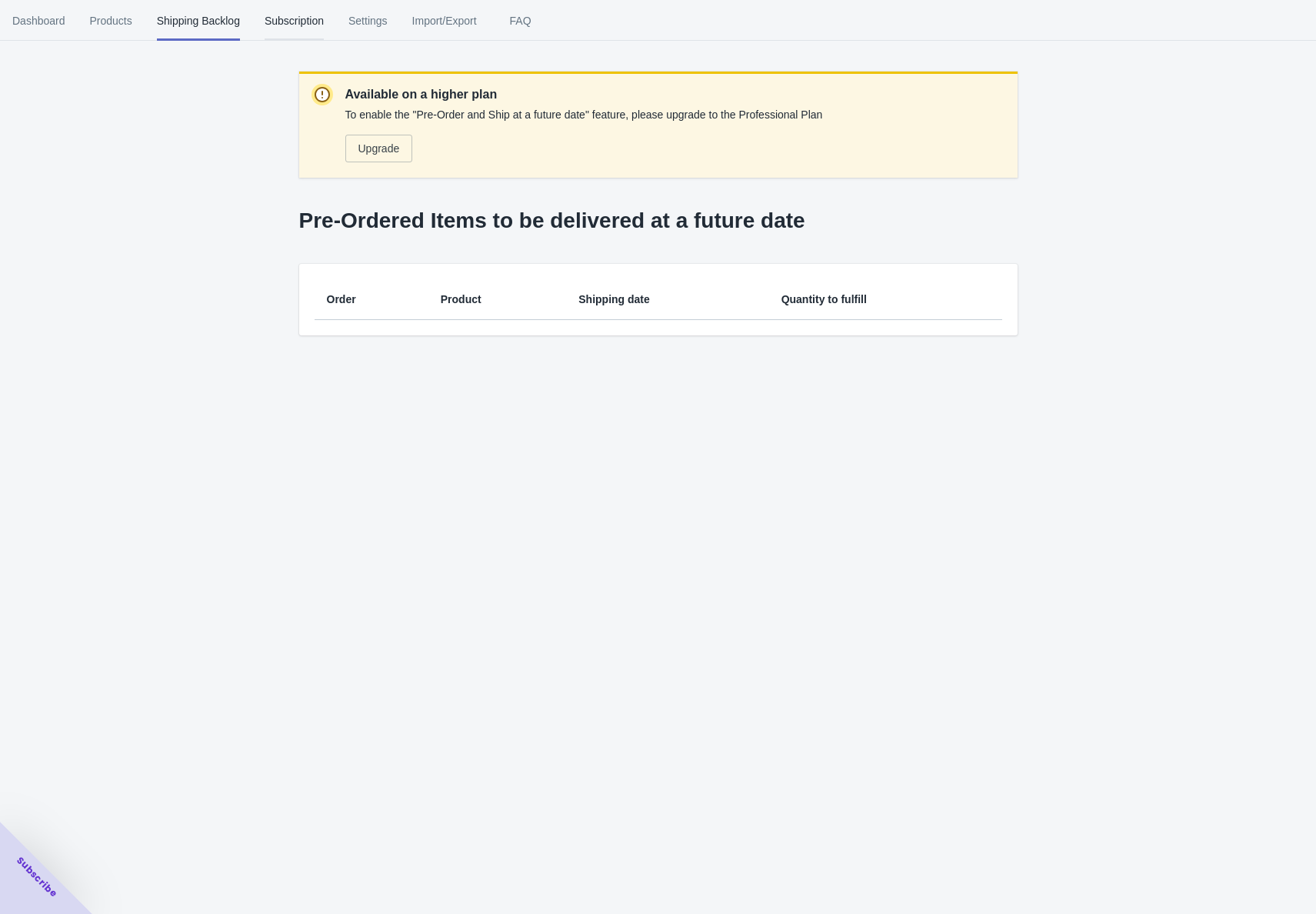
click at [293, 26] on span "Subscription" at bounding box center [295, 20] width 60 height 40
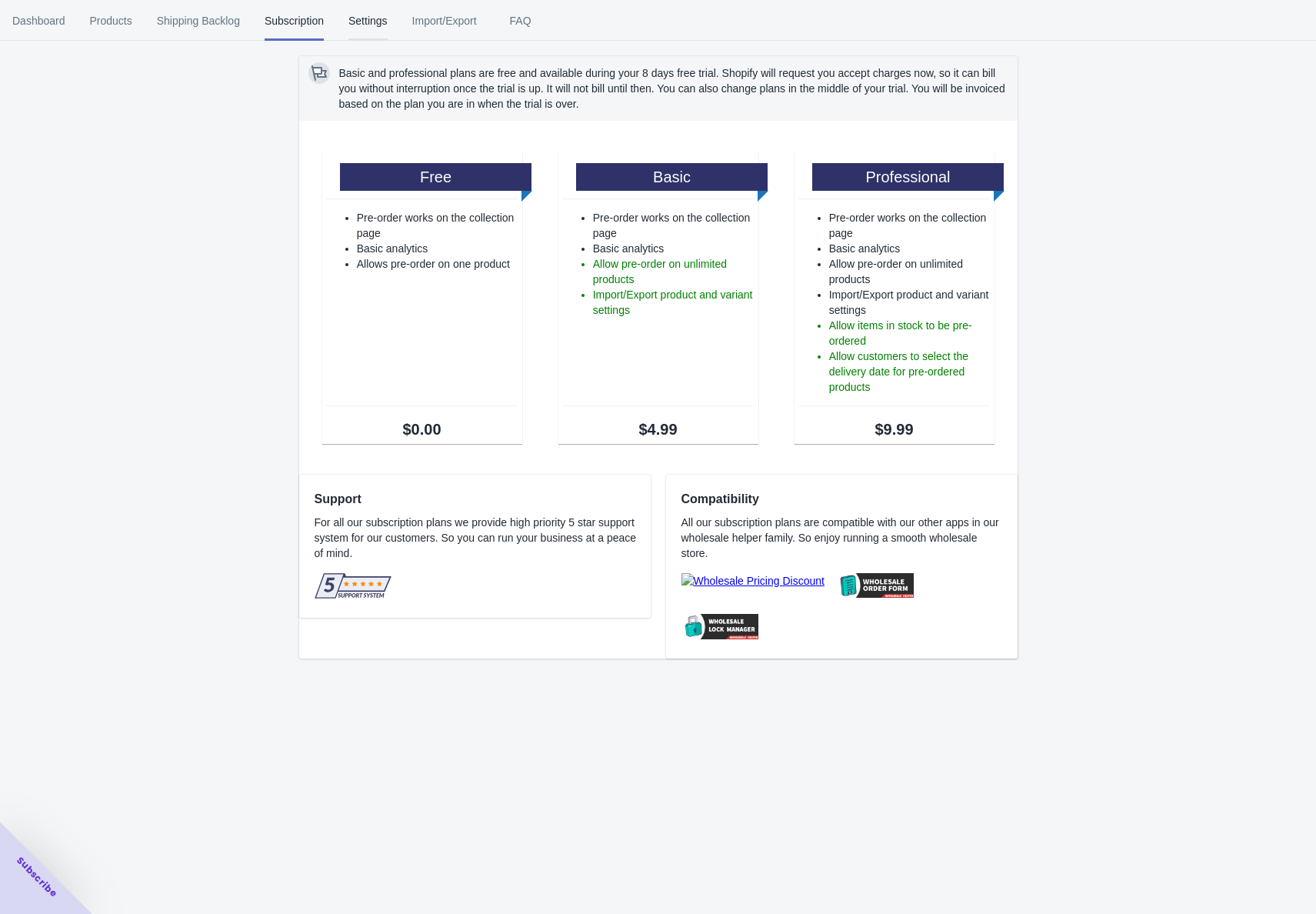
click at [385, 25] on span "Settings" at bounding box center [368, 20] width 39 height 40
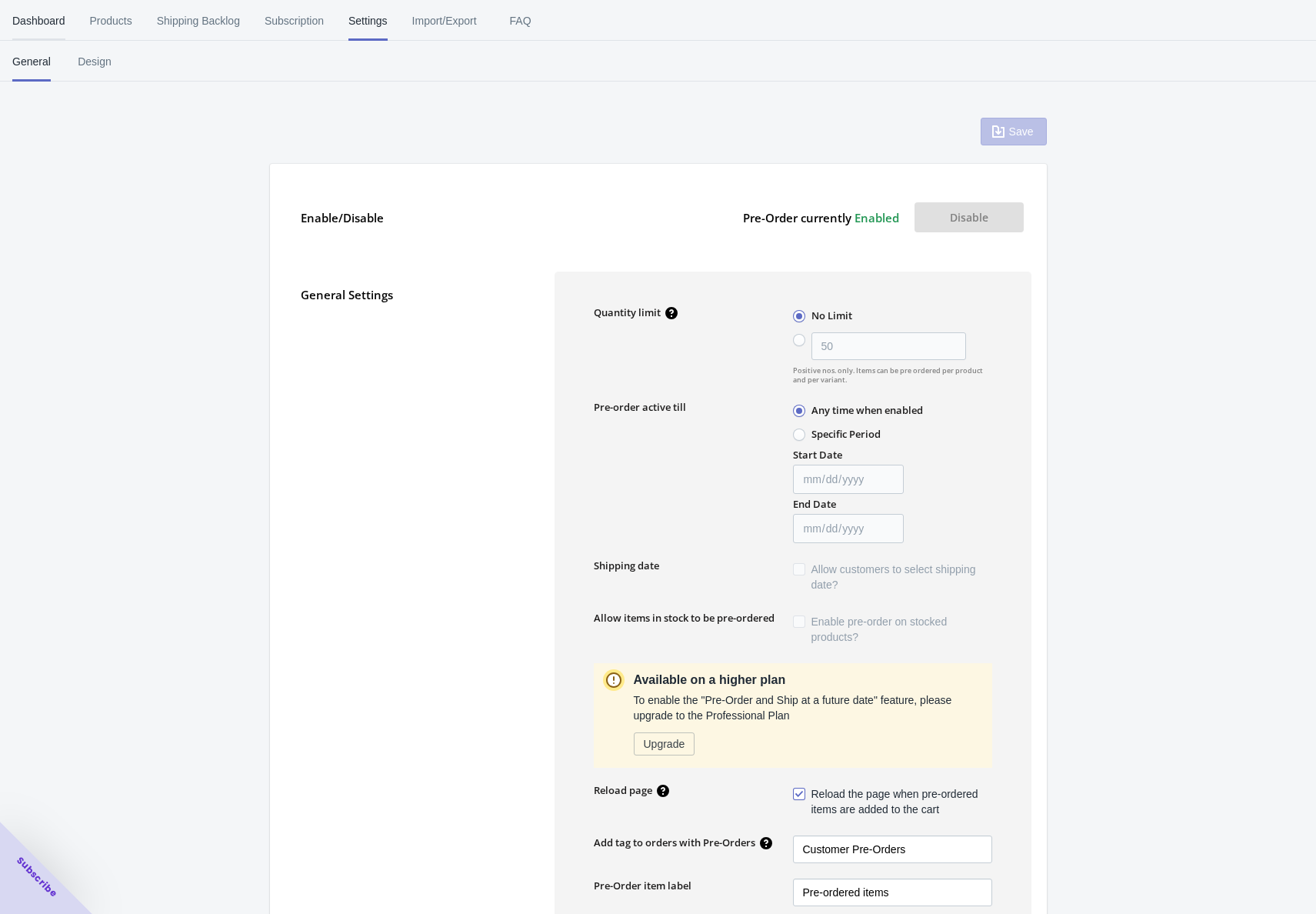
click at [49, 25] on span "Dashboard" at bounding box center [38, 20] width 53 height 40
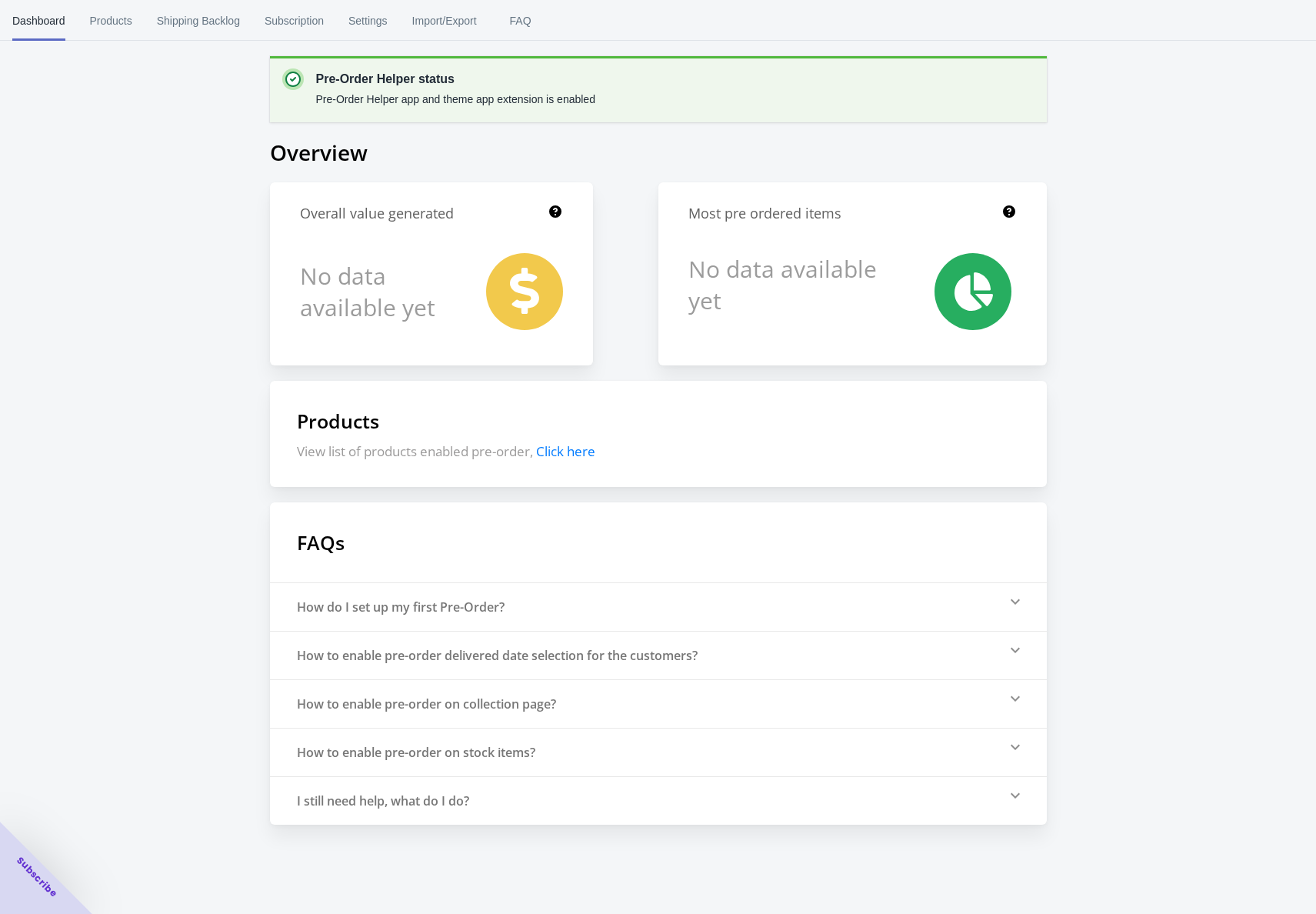
click at [492, 607] on div "How do I set up my first Pre-Order?" at bounding box center [401, 607] width 208 height 17
